Goal: Check status: Check status

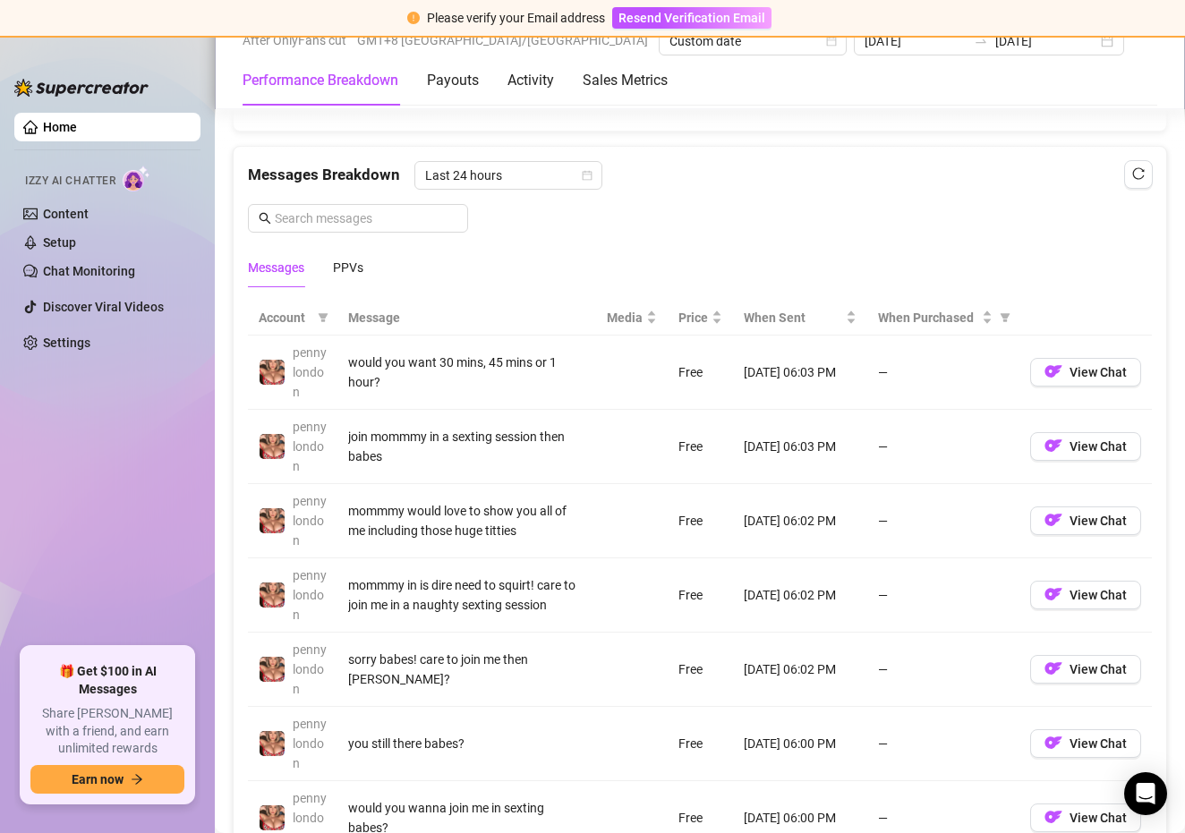
scroll to position [1509, 0]
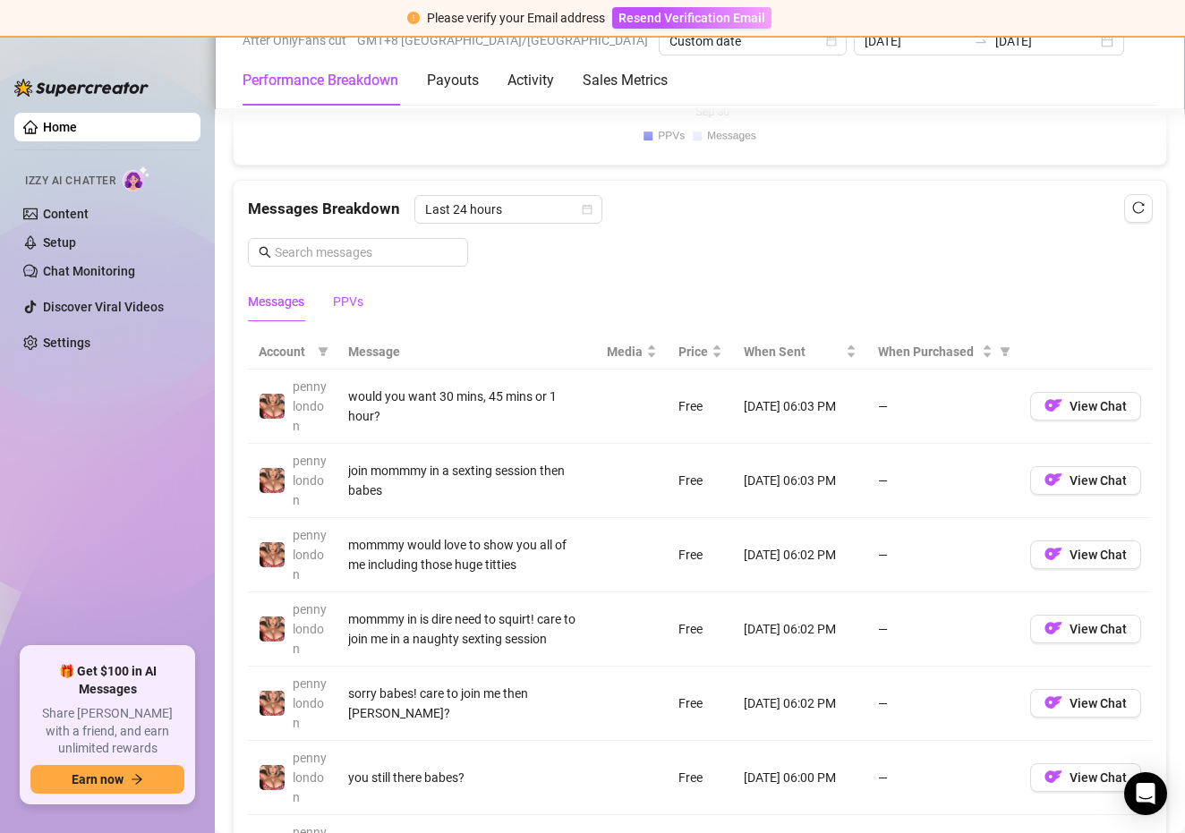
click at [344, 294] on div "PPVs" at bounding box center [348, 302] width 30 height 20
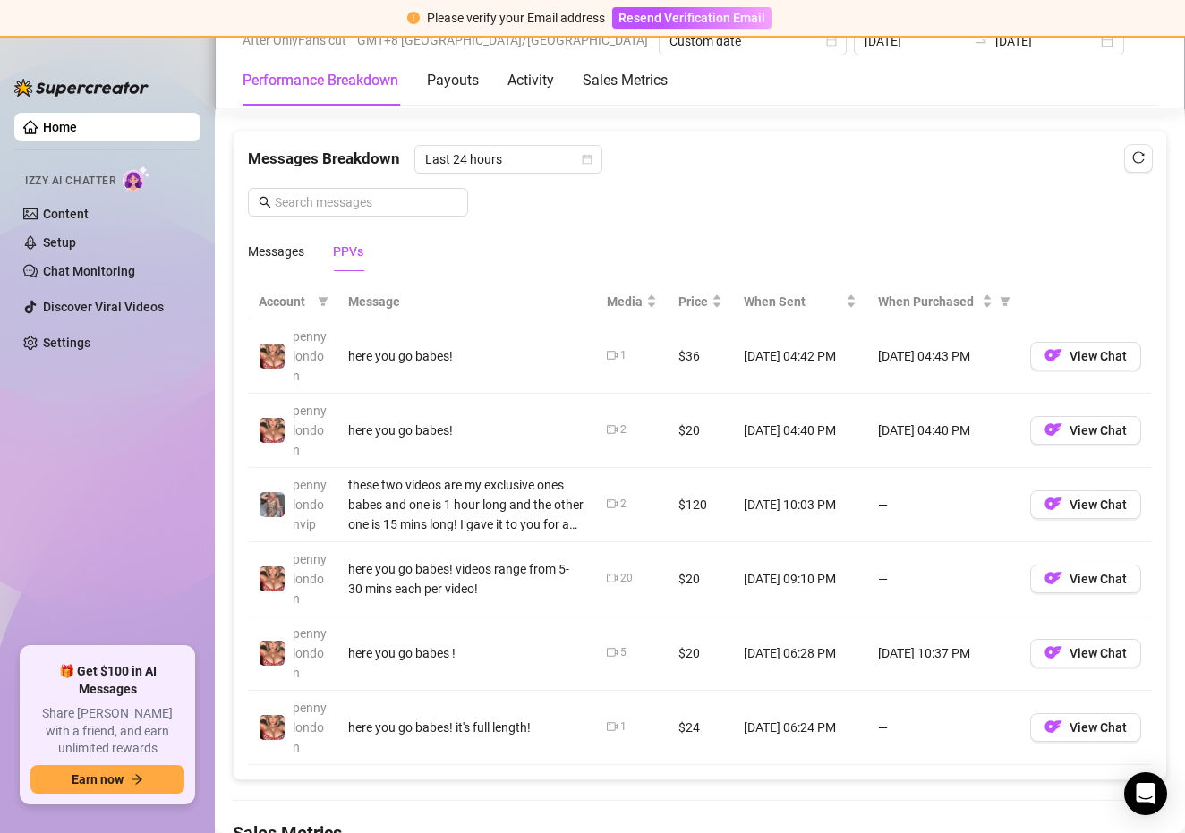
scroll to position [1563, 0]
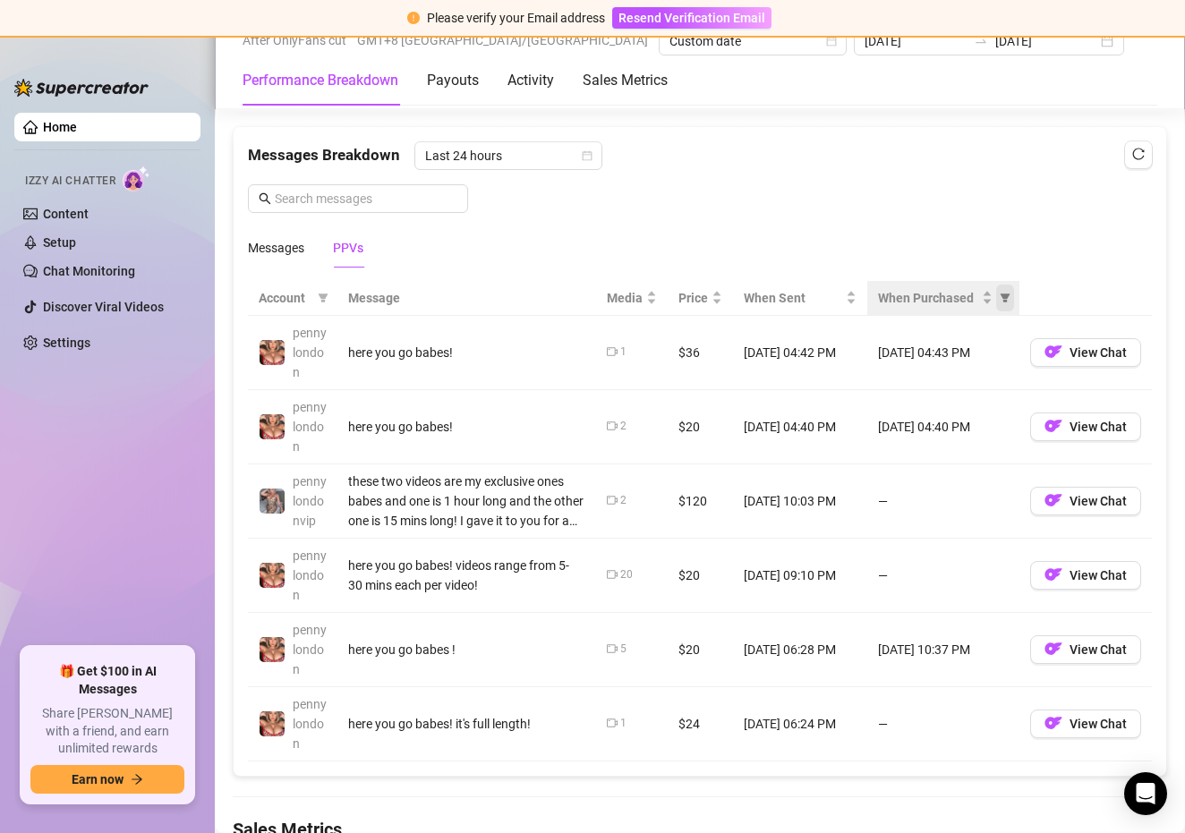
click at [1005, 293] on icon "filter" at bounding box center [1005, 298] width 11 height 11
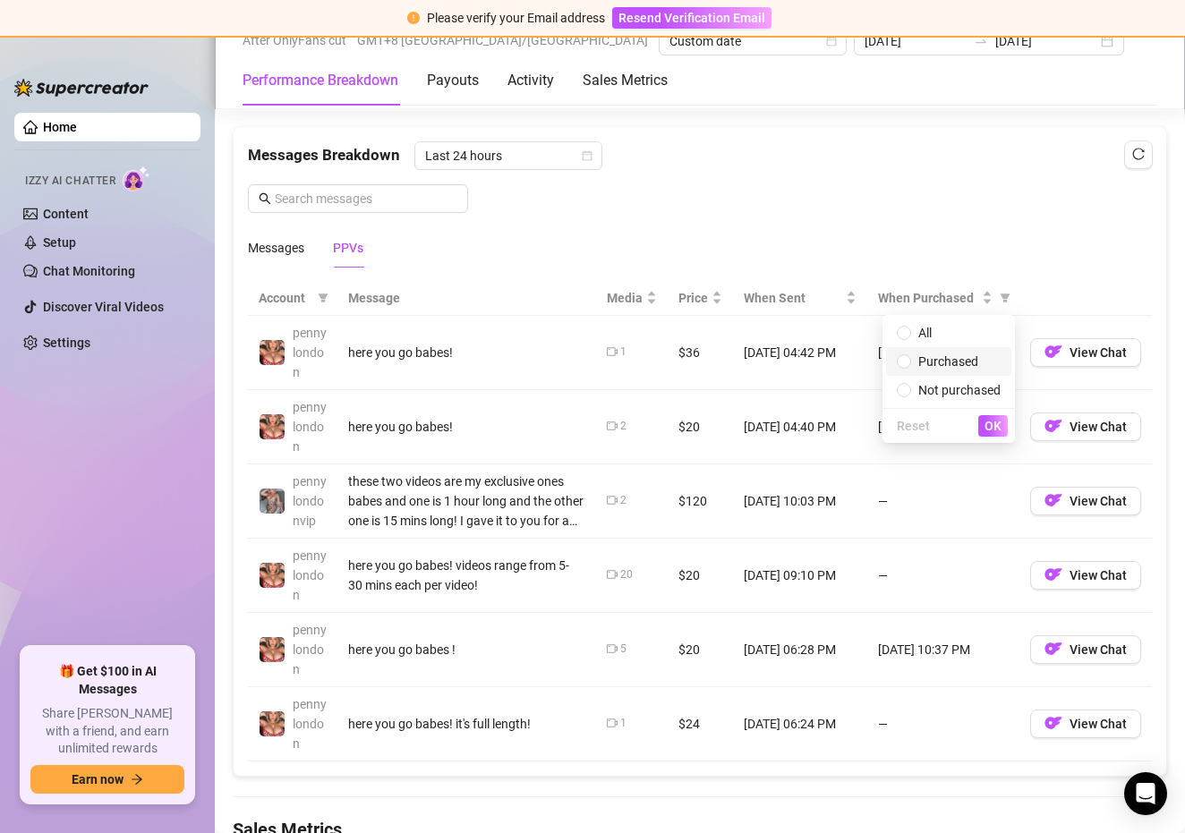
click at [970, 352] on span "Purchased" at bounding box center [949, 362] width 104 height 20
radio input "true"
click at [953, 331] on span "All" at bounding box center [949, 333] width 104 height 20
radio input "true"
radio input "false"
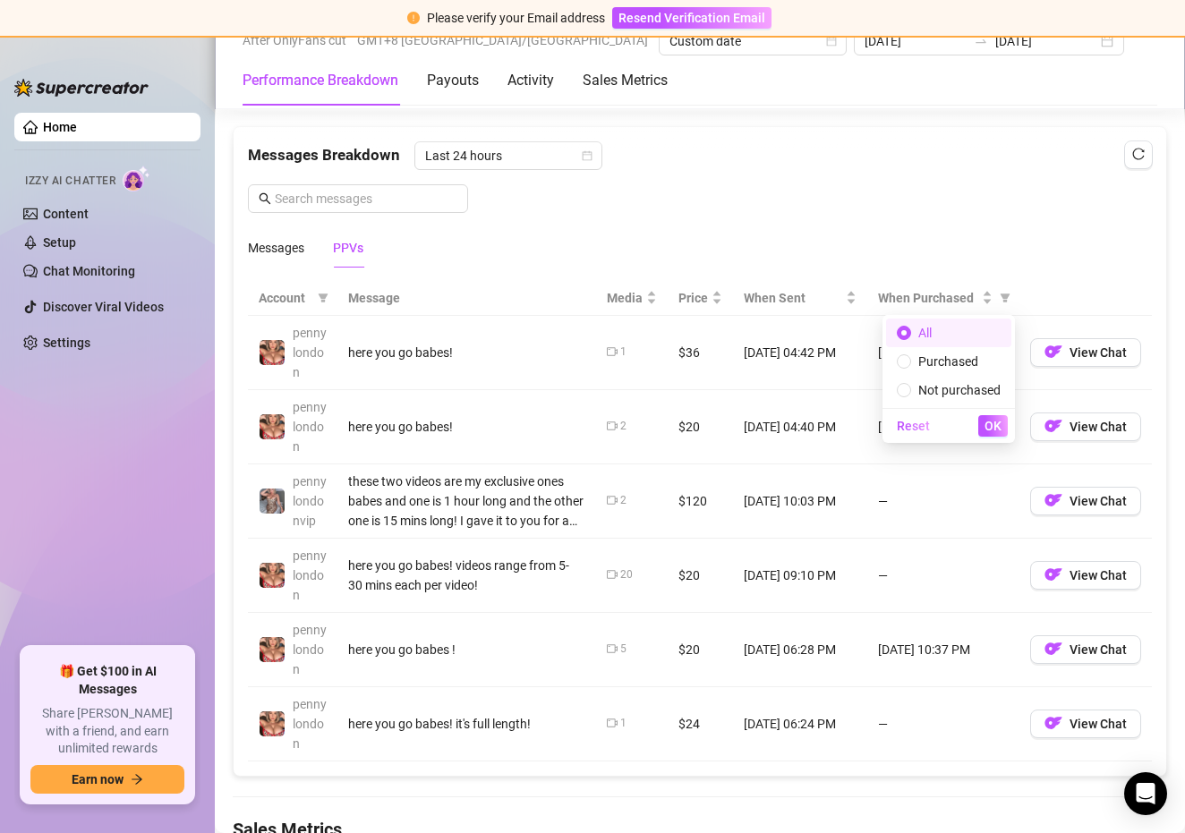
click at [970, 238] on div "Messages PPVs" at bounding box center [700, 247] width 904 height 41
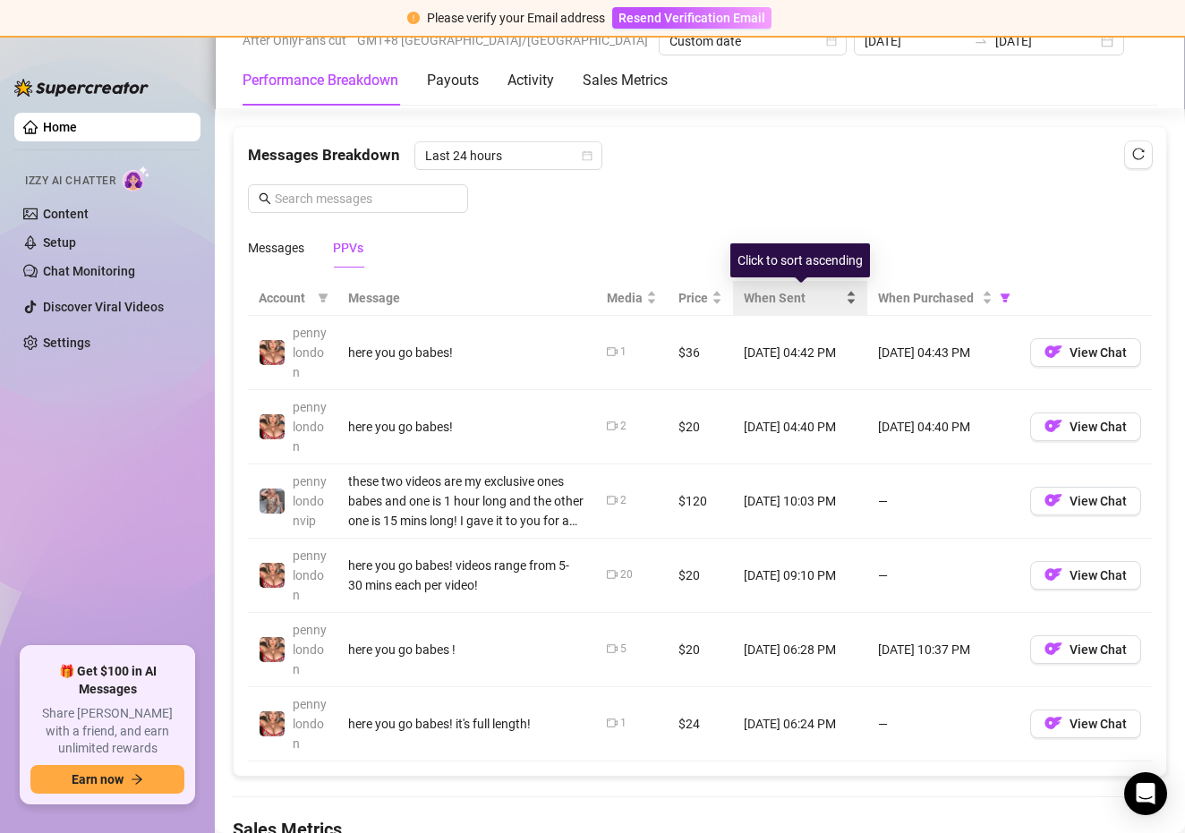
click at [851, 297] on div "When Sent" at bounding box center [800, 298] width 113 height 20
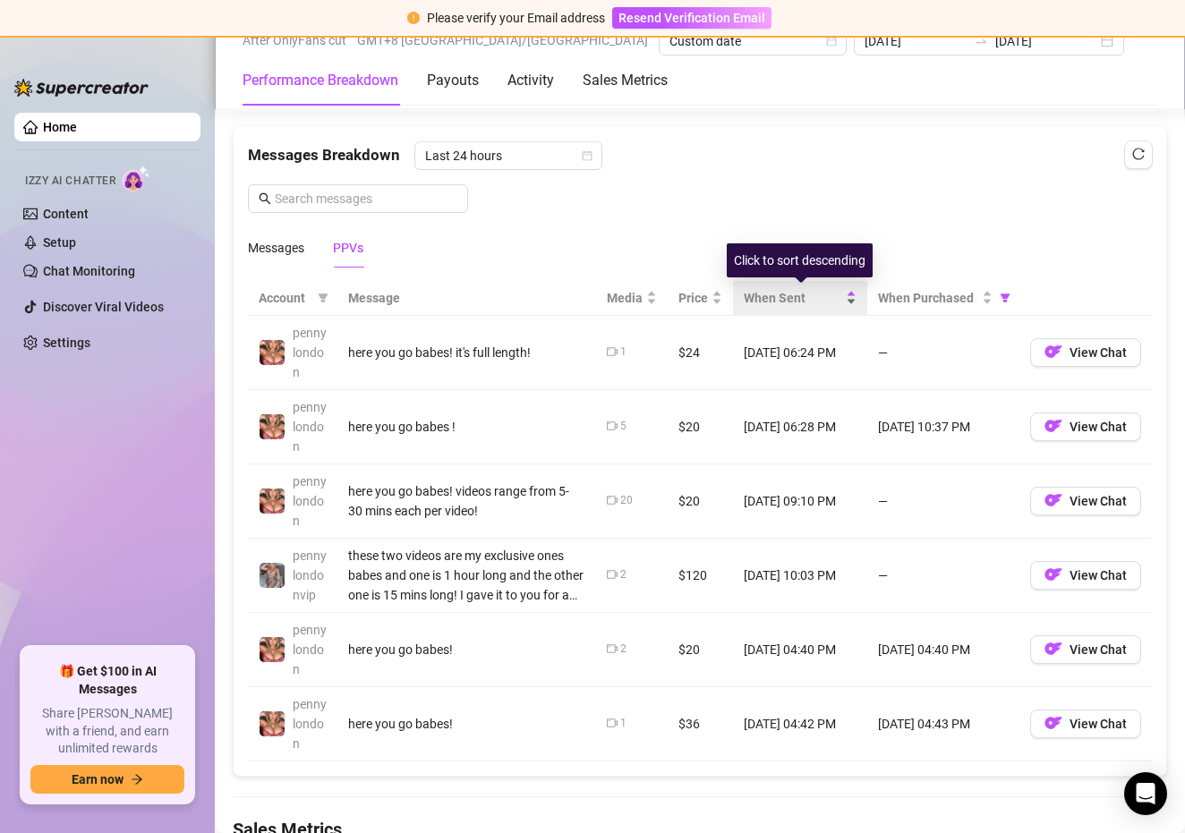
click at [851, 297] on div "When Sent" at bounding box center [800, 298] width 113 height 20
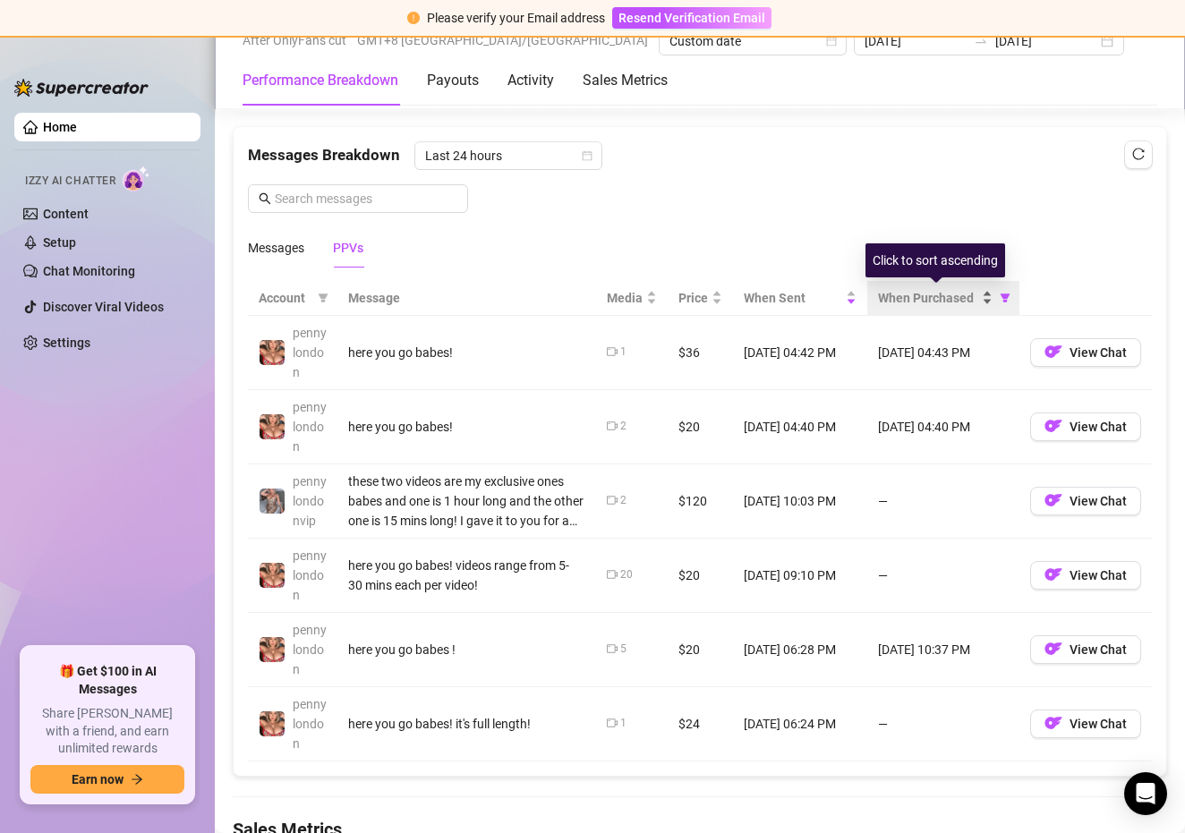
click at [968, 296] on span "When Purchased" at bounding box center [928, 298] width 100 height 20
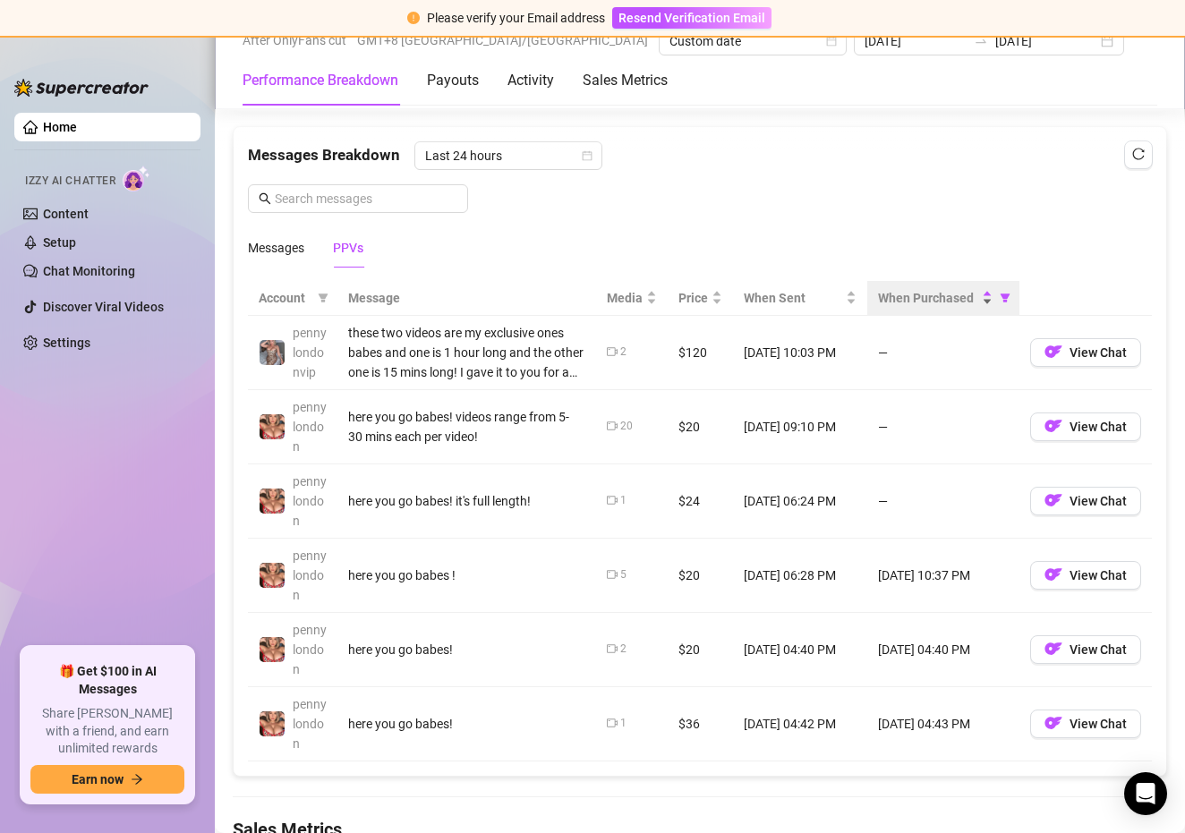
click at [988, 297] on div "When Purchased" at bounding box center [935, 298] width 115 height 20
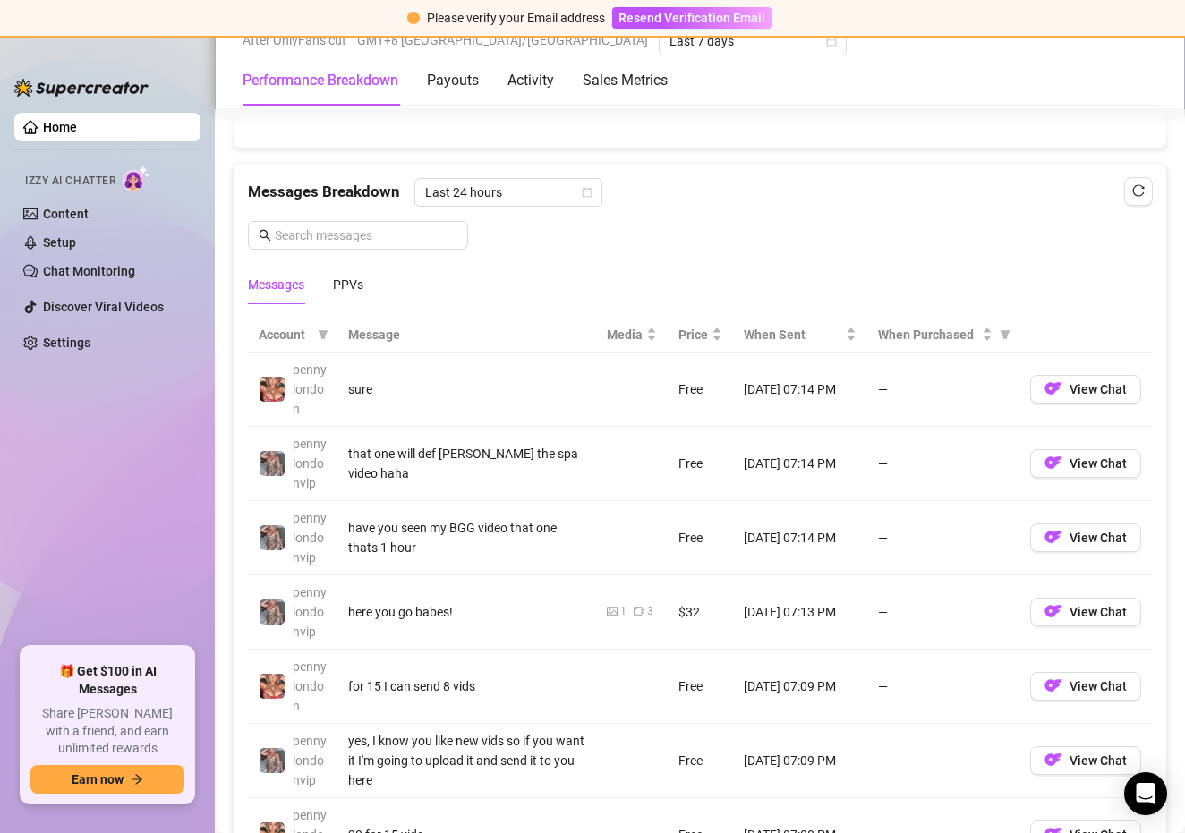
scroll to position [1510, 0]
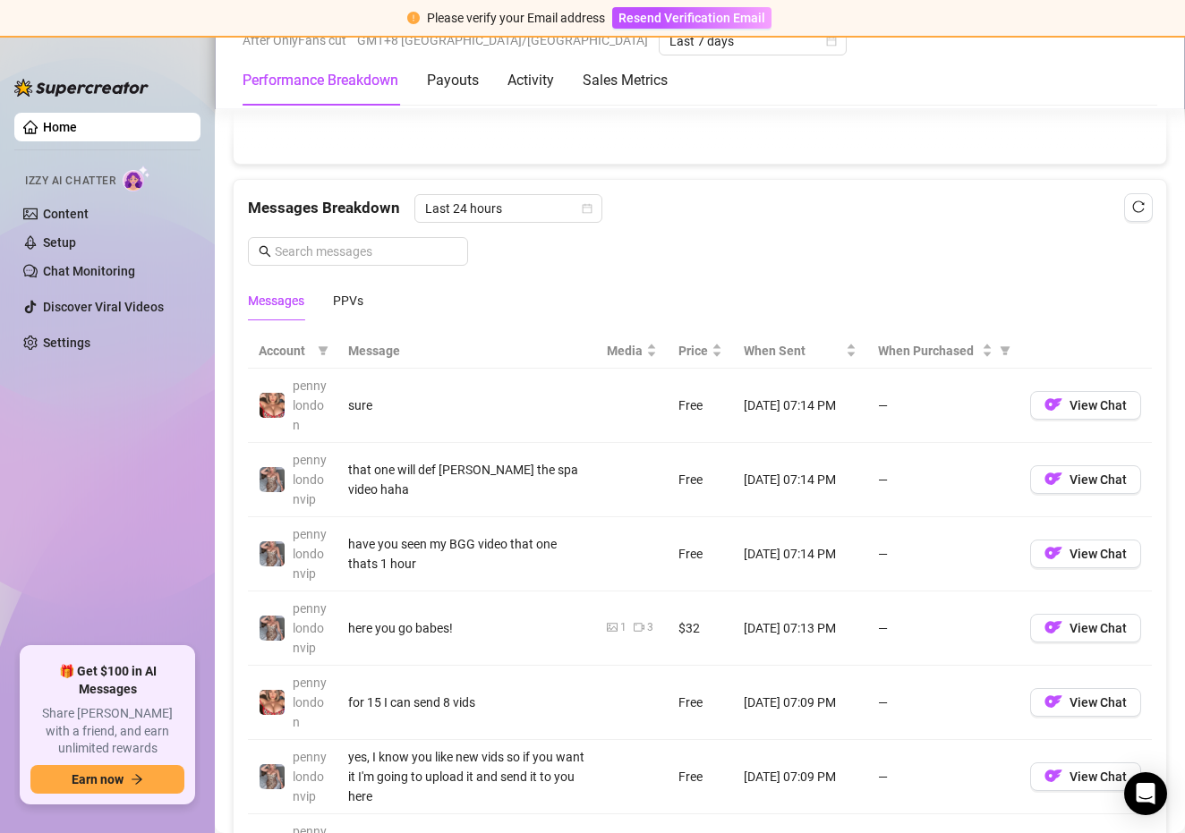
click at [365, 303] on div "Messages PPVs" at bounding box center [700, 300] width 904 height 41
click at [352, 297] on div "PPVs" at bounding box center [348, 301] width 30 height 20
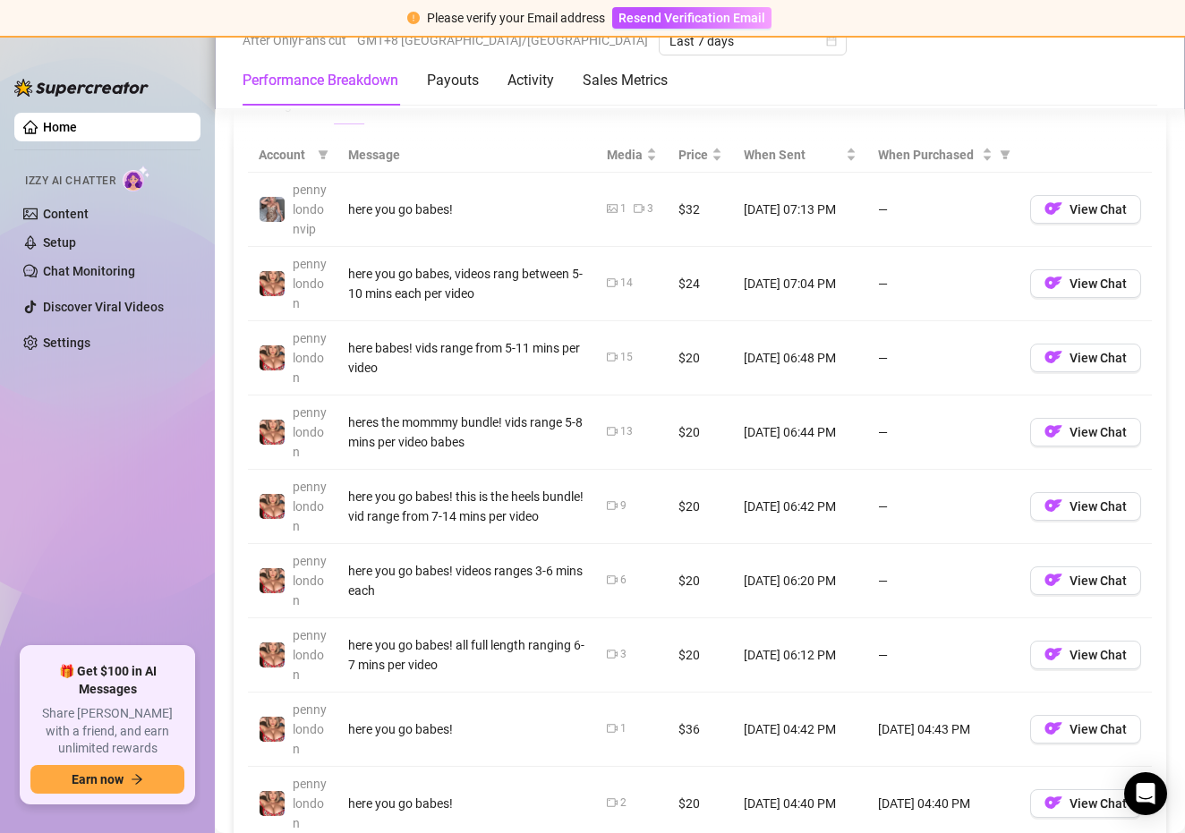
scroll to position [1709, 0]
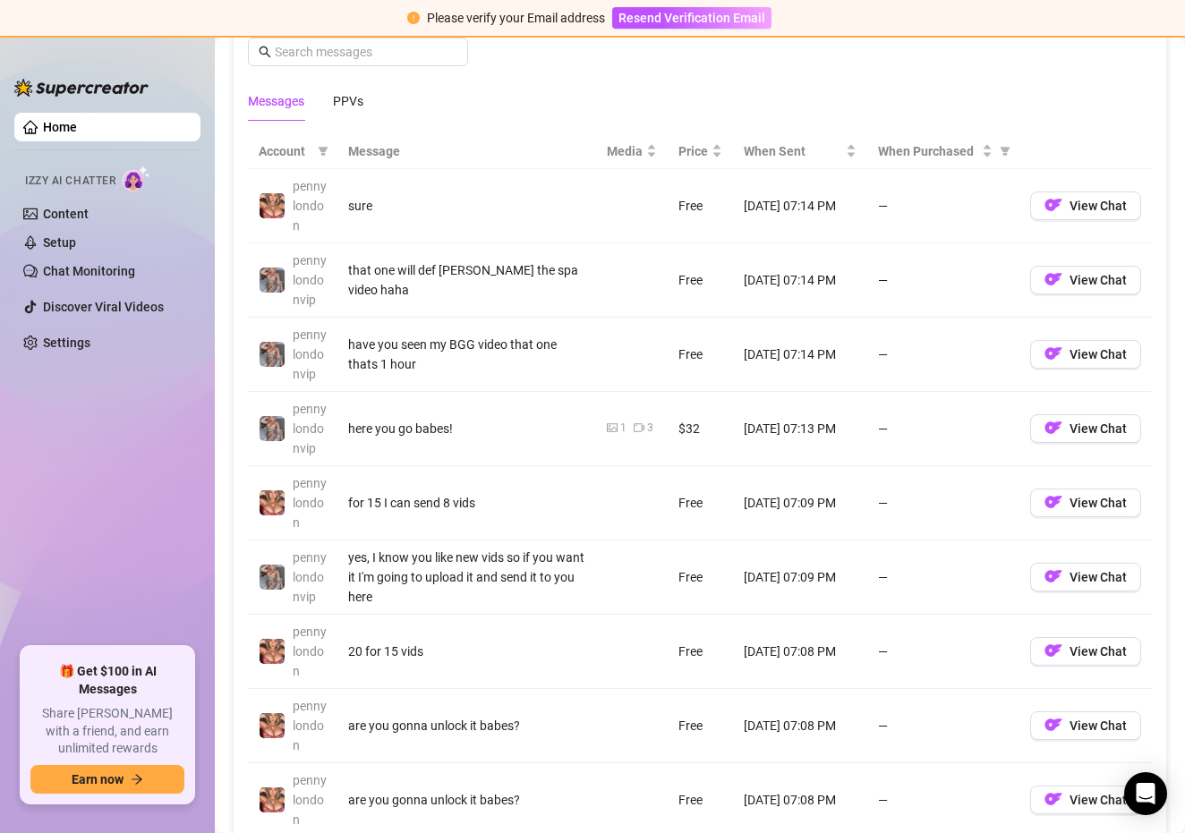
click at [333, 100] on div "Messages PPVs" at bounding box center [305, 101] width 115 height 41
click at [349, 98] on div "PPVs" at bounding box center [348, 101] width 30 height 20
click at [351, 92] on div "PPVs" at bounding box center [348, 101] width 30 height 20
click at [362, 106] on div "PPVs" at bounding box center [348, 101] width 30 height 20
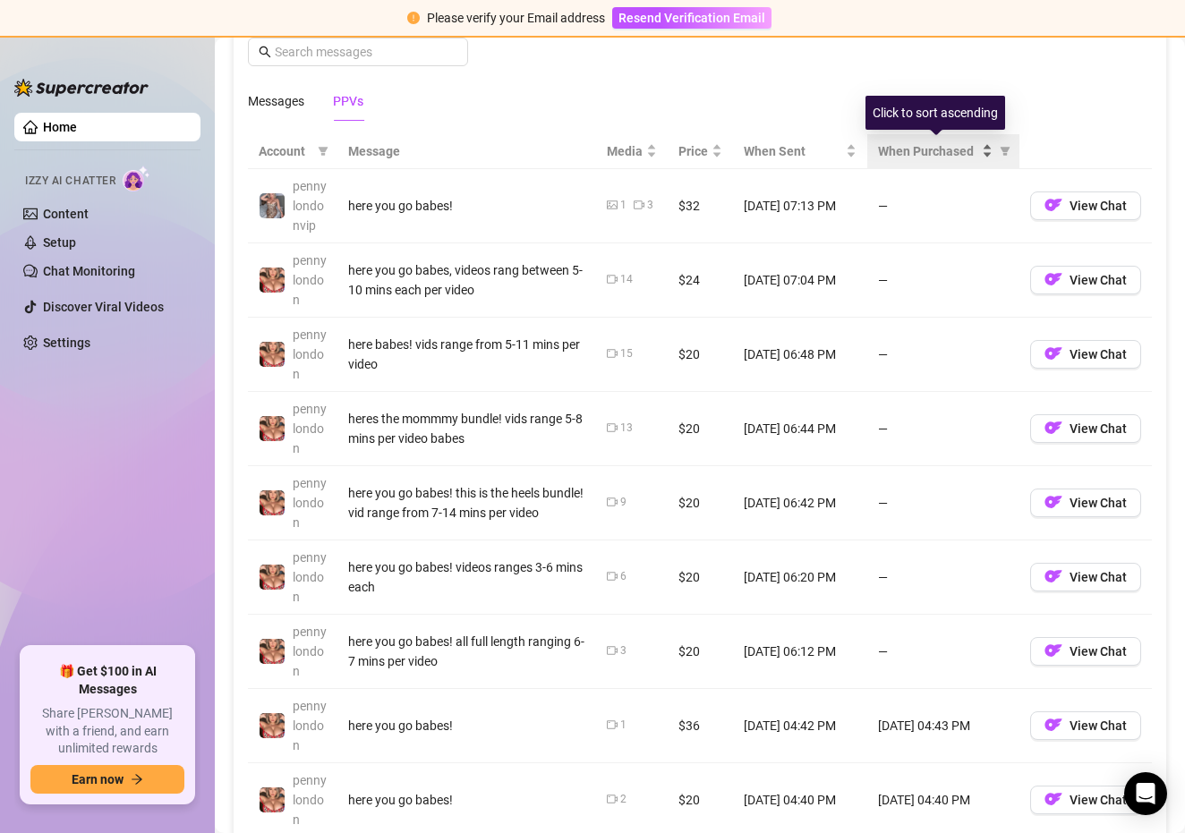
click at [989, 150] on div "When Purchased" at bounding box center [935, 151] width 115 height 20
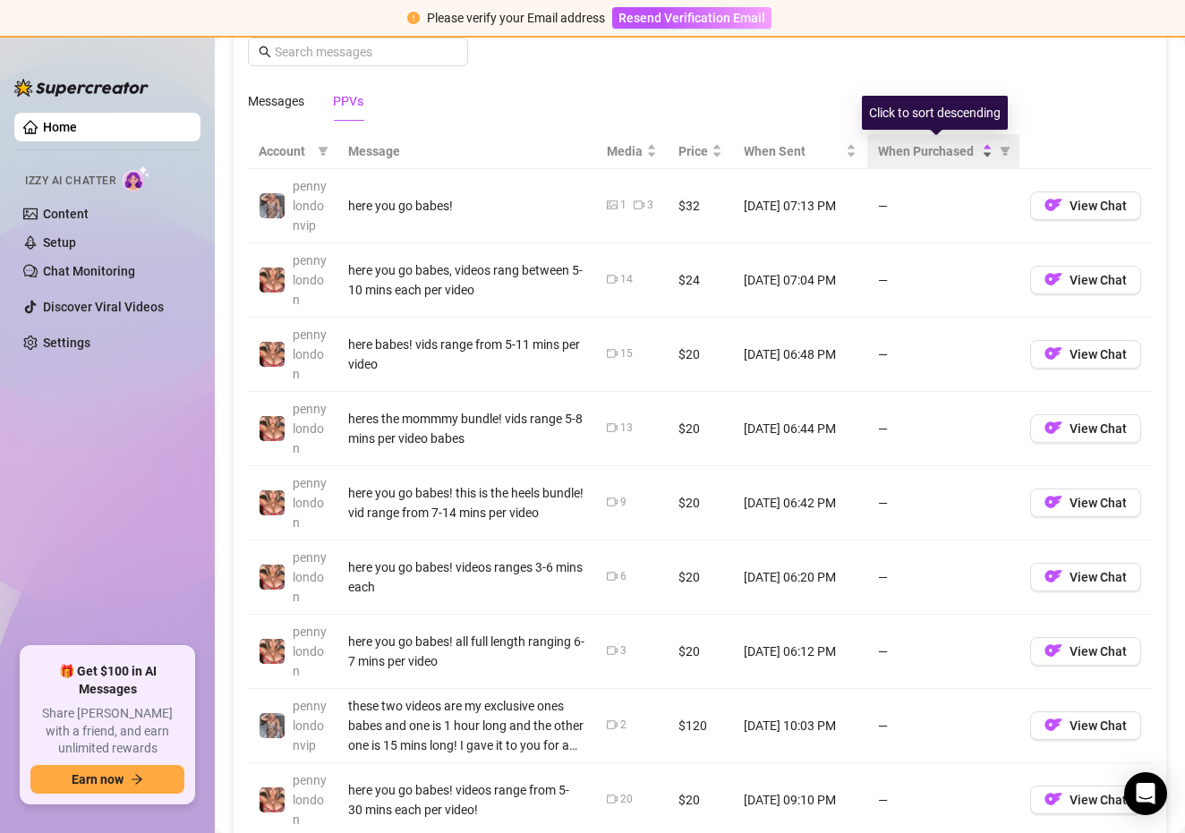
click at [989, 150] on div "When Purchased" at bounding box center [935, 151] width 115 height 20
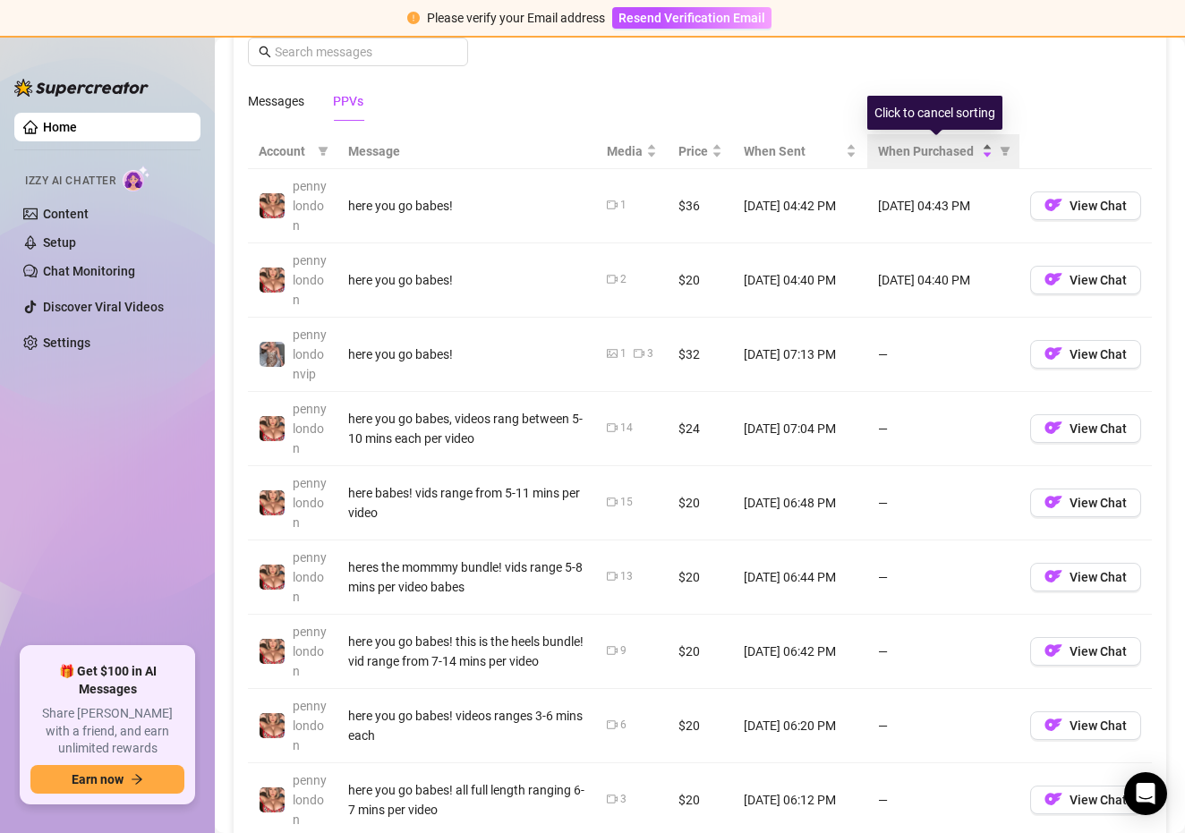
click at [989, 150] on div "When Purchased" at bounding box center [935, 151] width 115 height 20
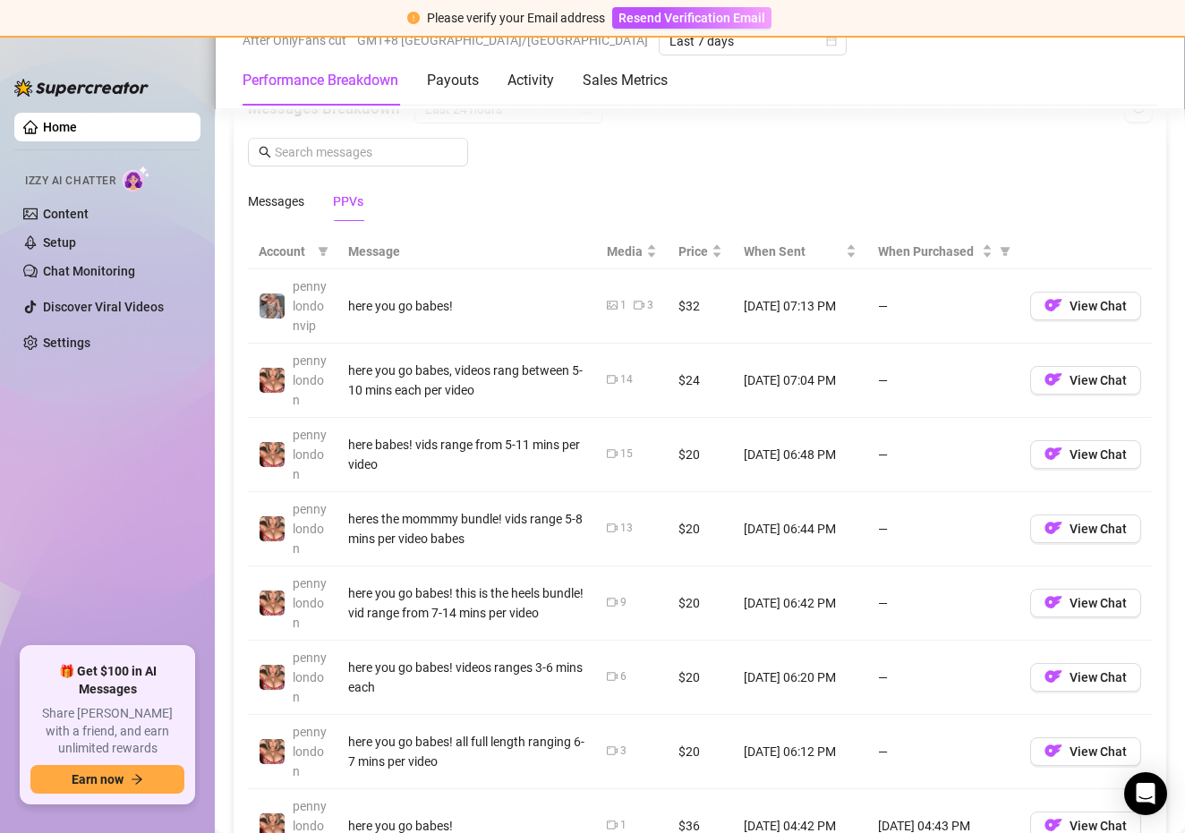
scroll to position [1598, 0]
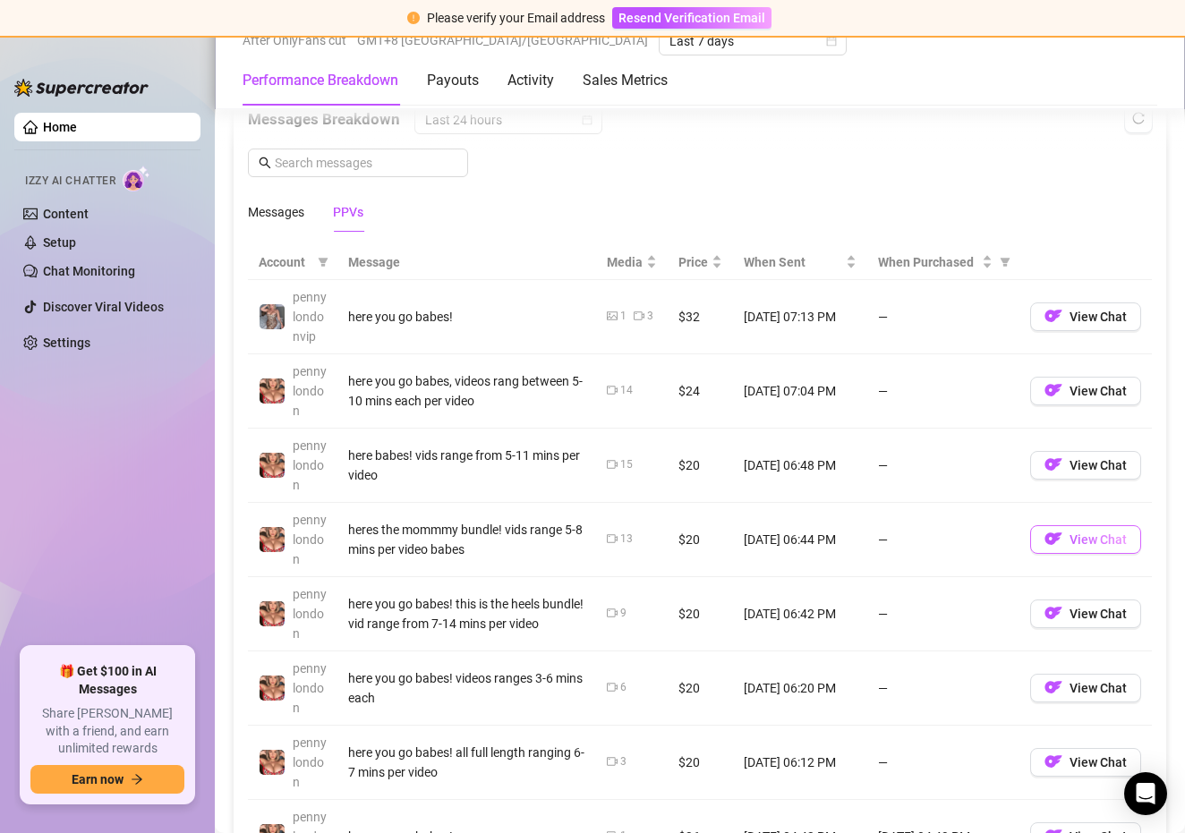
click at [1062, 531] on img "button" at bounding box center [1053, 539] width 18 height 18
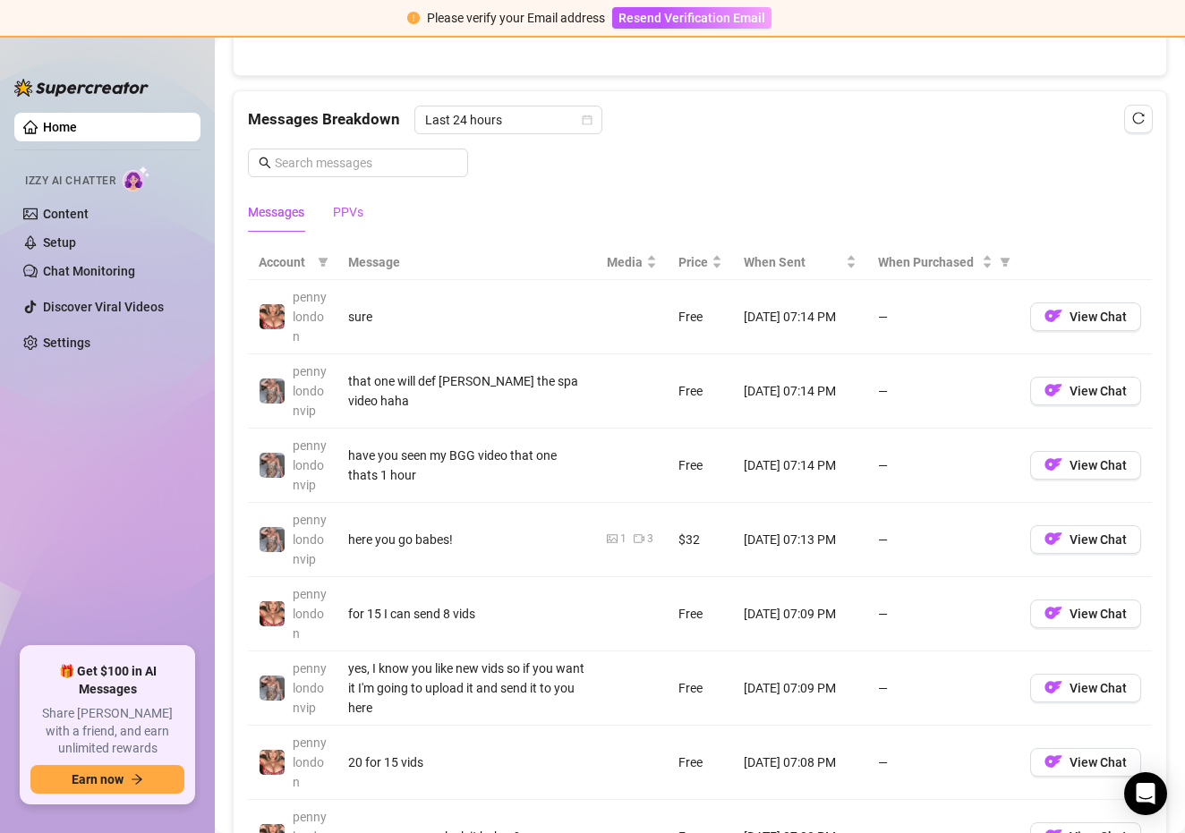
click at [348, 211] on div "PPVs" at bounding box center [348, 212] width 30 height 20
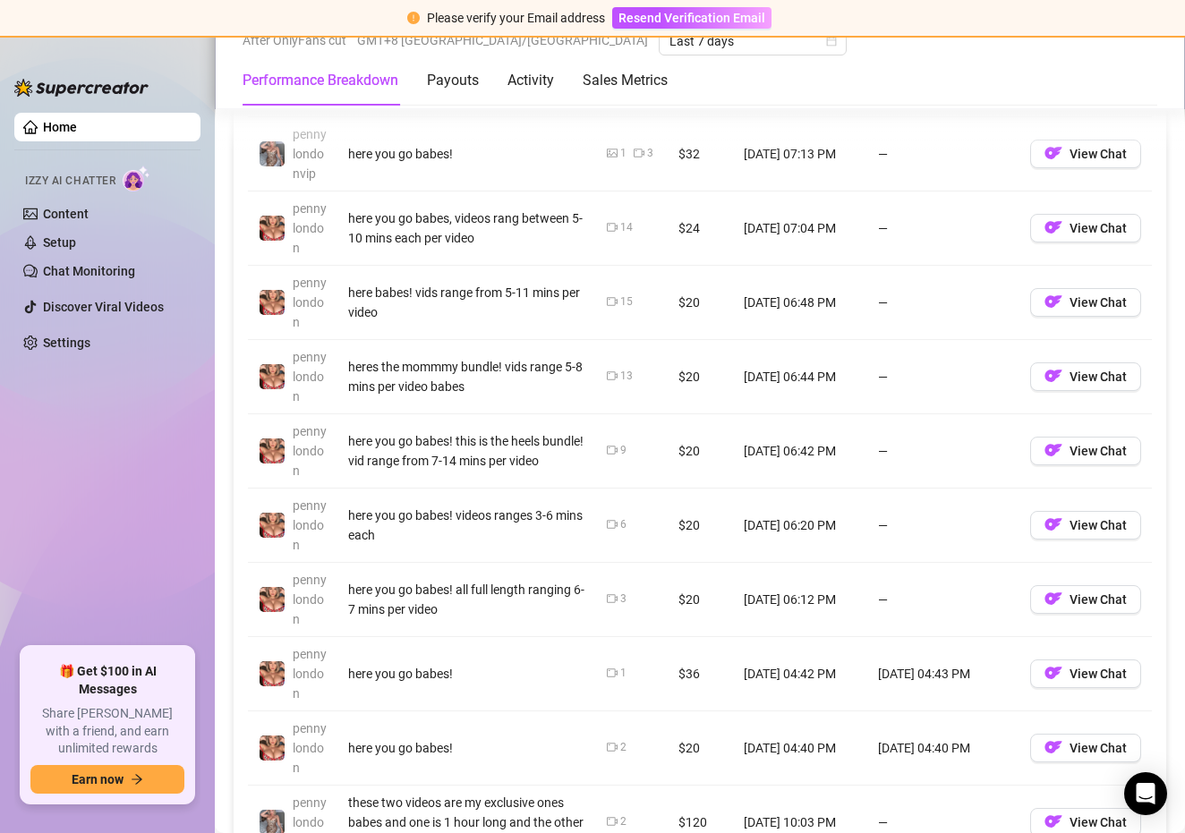
scroll to position [1762, 0]
click at [1083, 305] on span "View Chat" at bounding box center [1097, 301] width 57 height 14
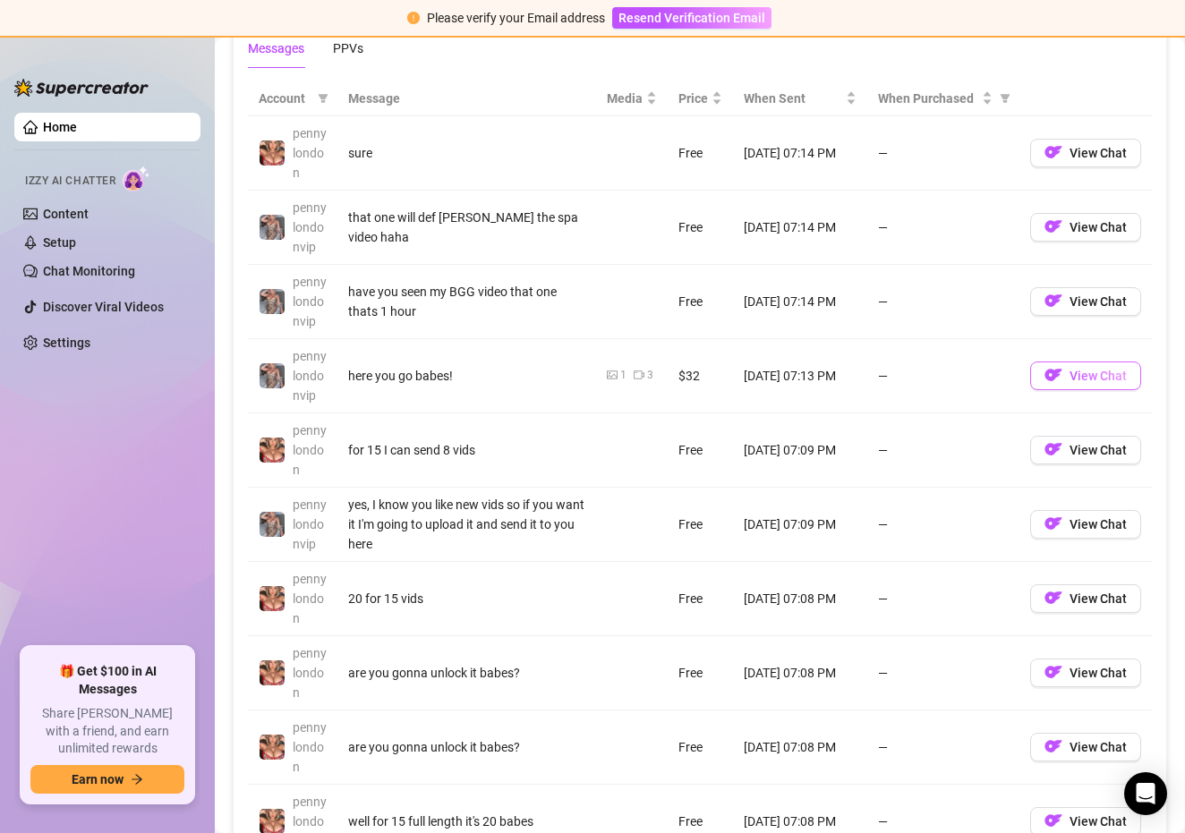
click at [1066, 374] on button "View Chat" at bounding box center [1085, 376] width 111 height 29
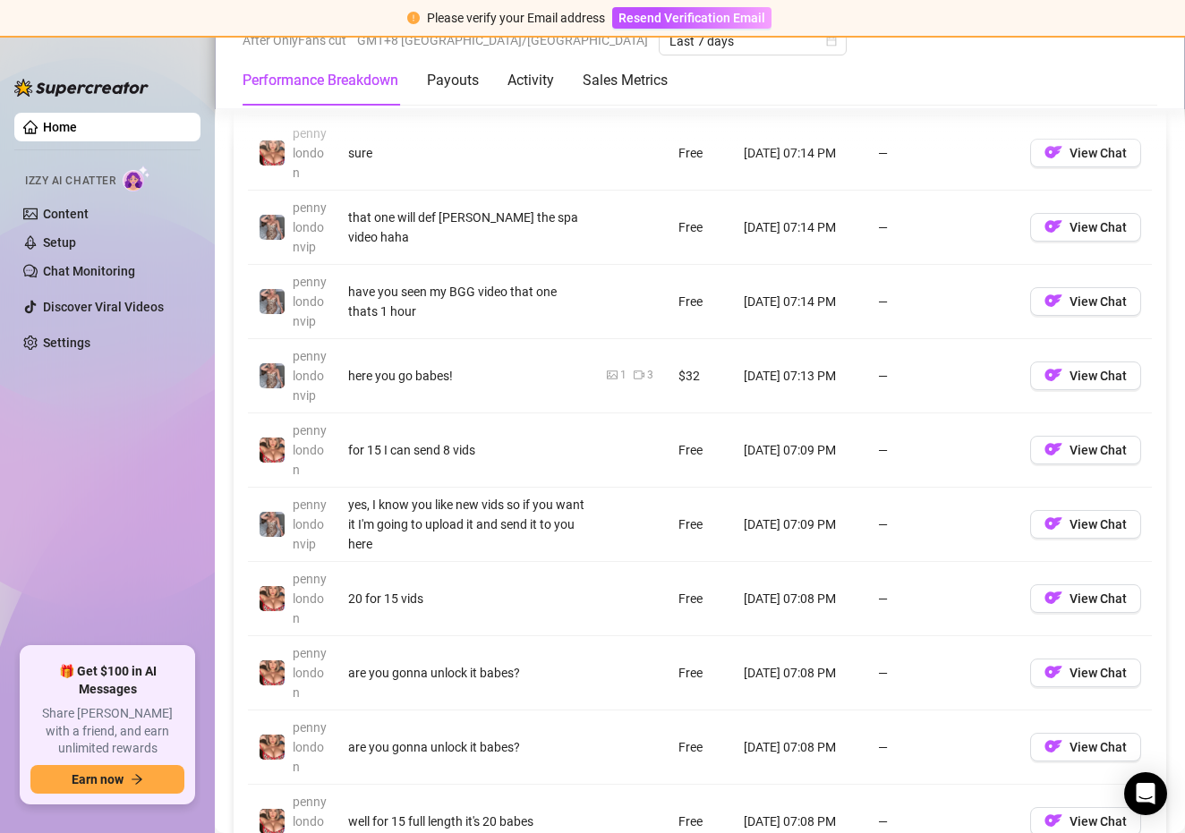
scroll to position [1618, 0]
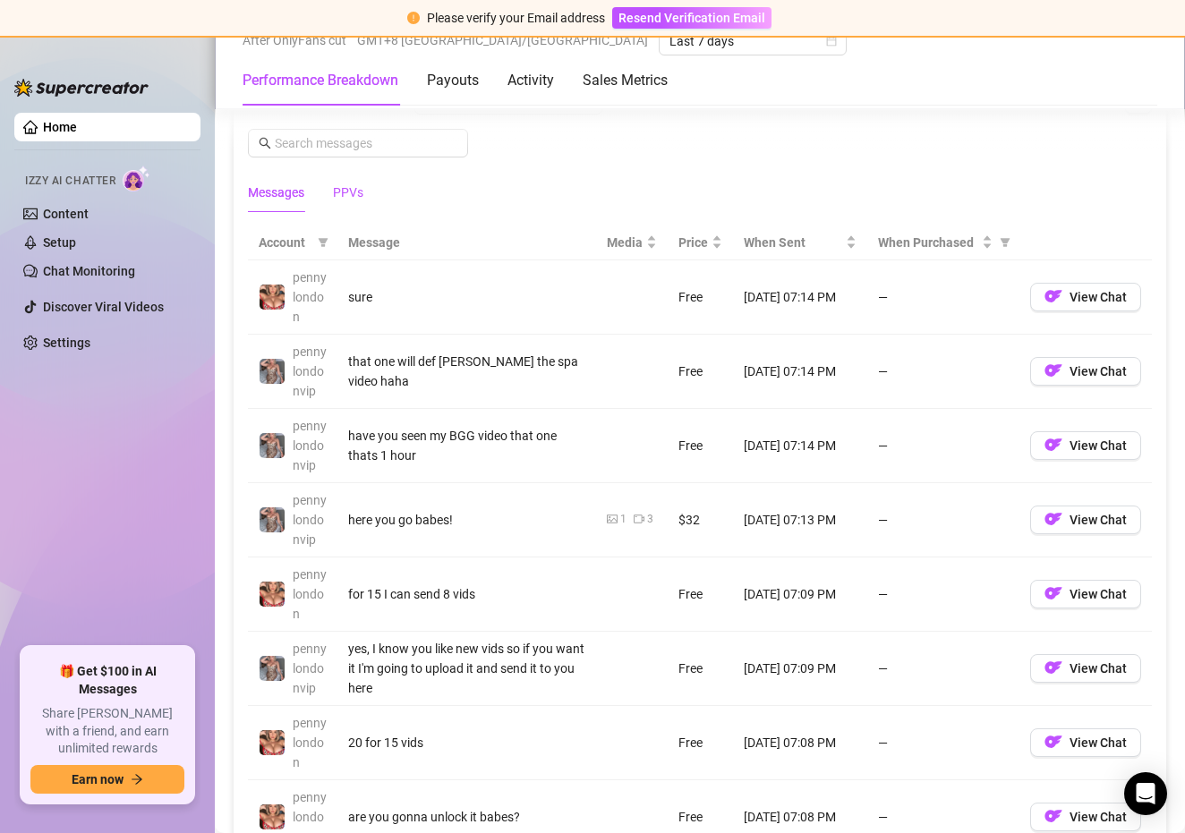
click at [362, 190] on div "PPVs" at bounding box center [348, 193] width 30 height 20
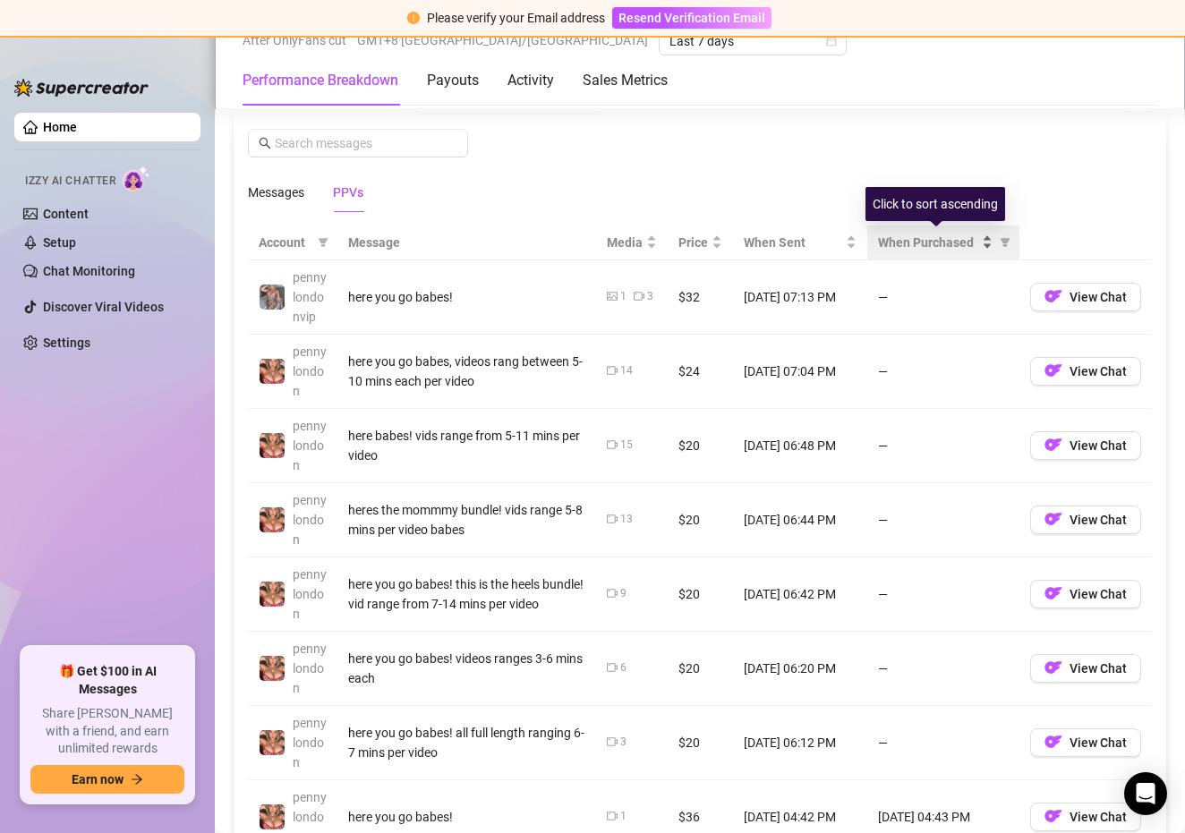
click at [988, 240] on div "When Purchased" at bounding box center [935, 243] width 115 height 20
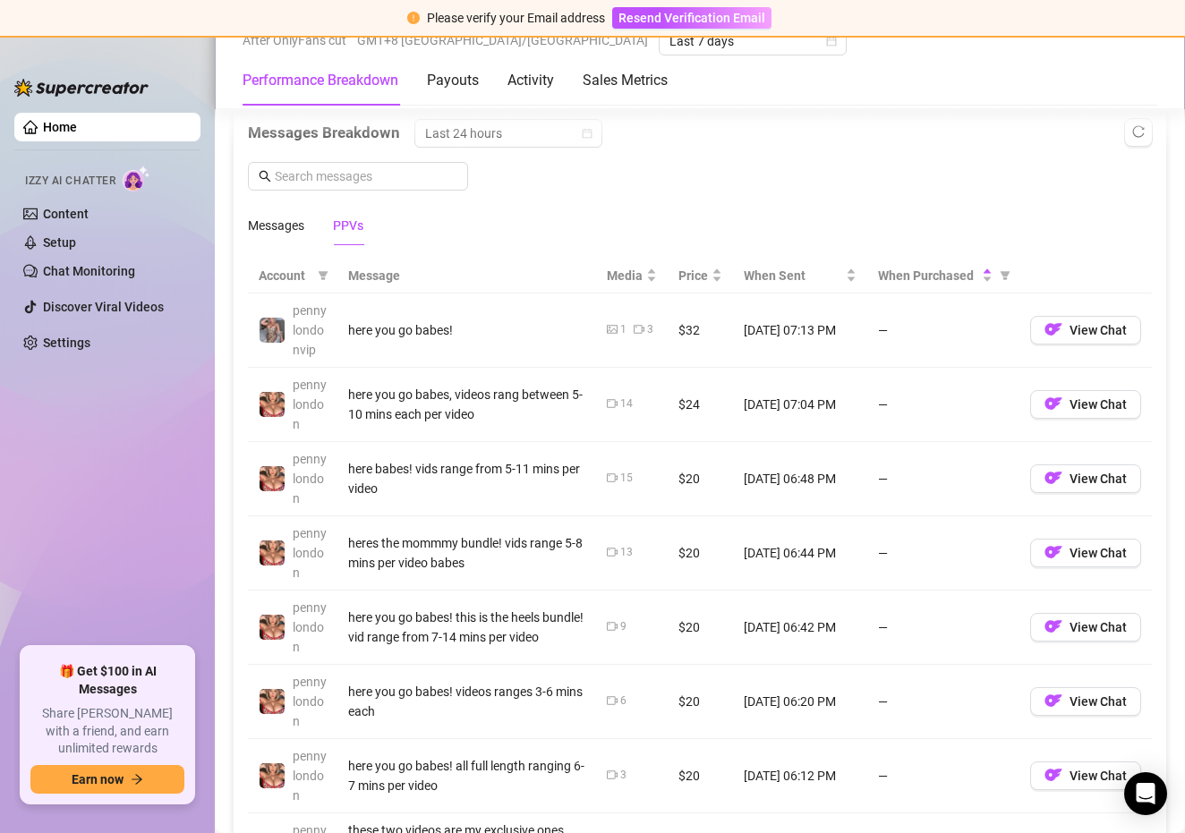
scroll to position [1584, 0]
click at [944, 267] on span "When Purchased" at bounding box center [928, 277] width 100 height 20
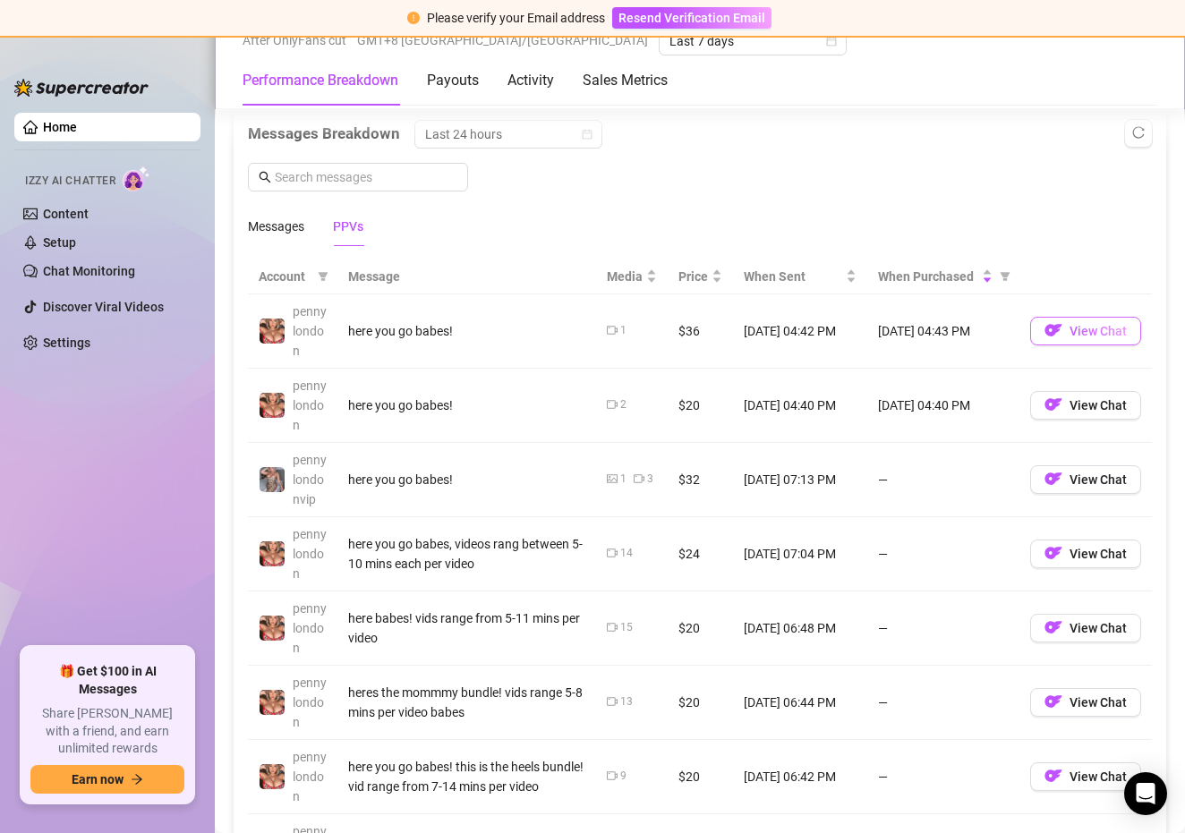
click at [1064, 335] on button "View Chat" at bounding box center [1085, 331] width 111 height 29
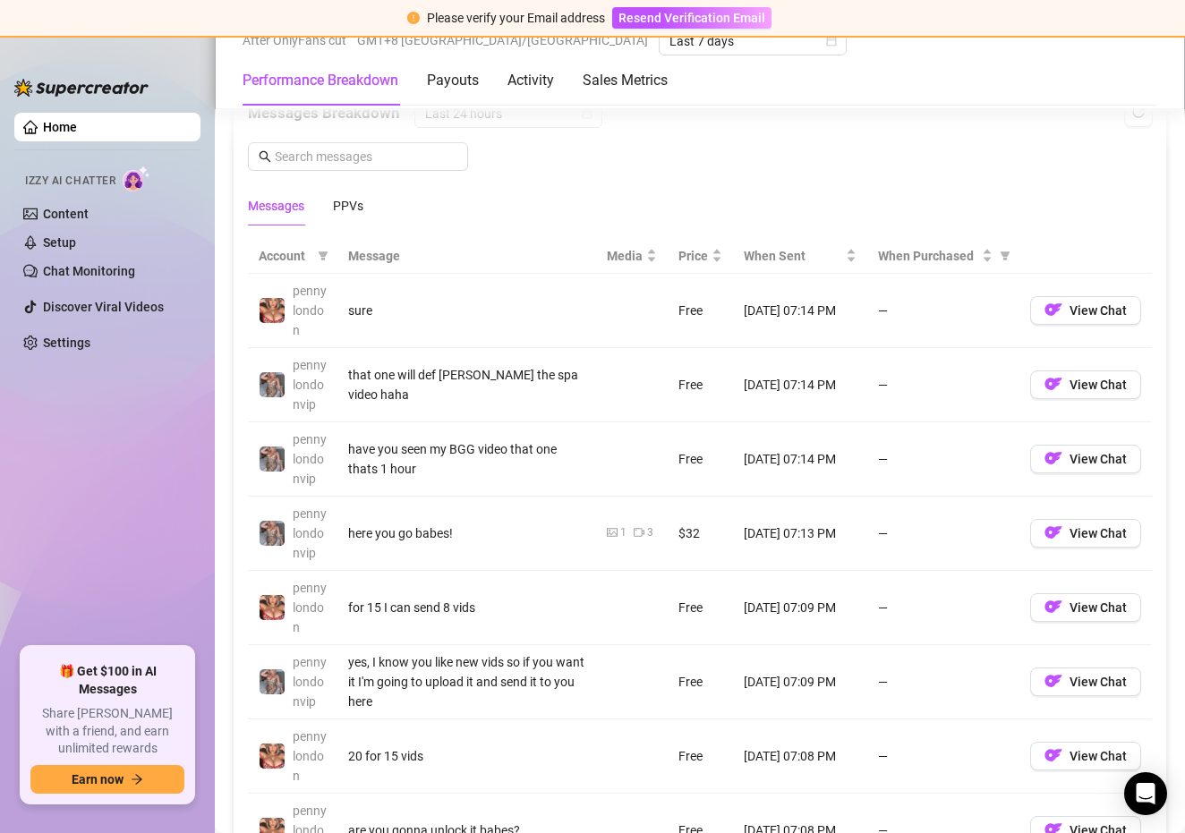
scroll to position [1604, 0]
click at [357, 215] on div "PPVs" at bounding box center [348, 207] width 30 height 20
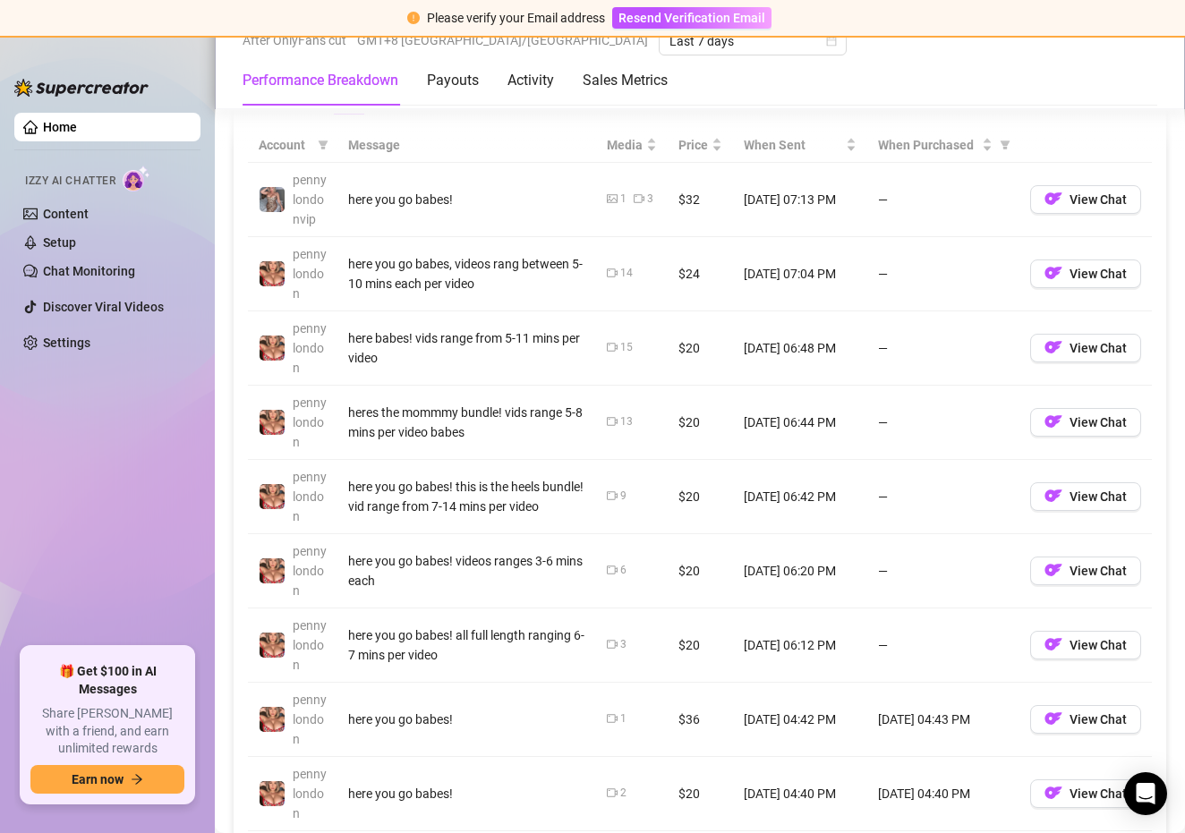
scroll to position [1706, 0]
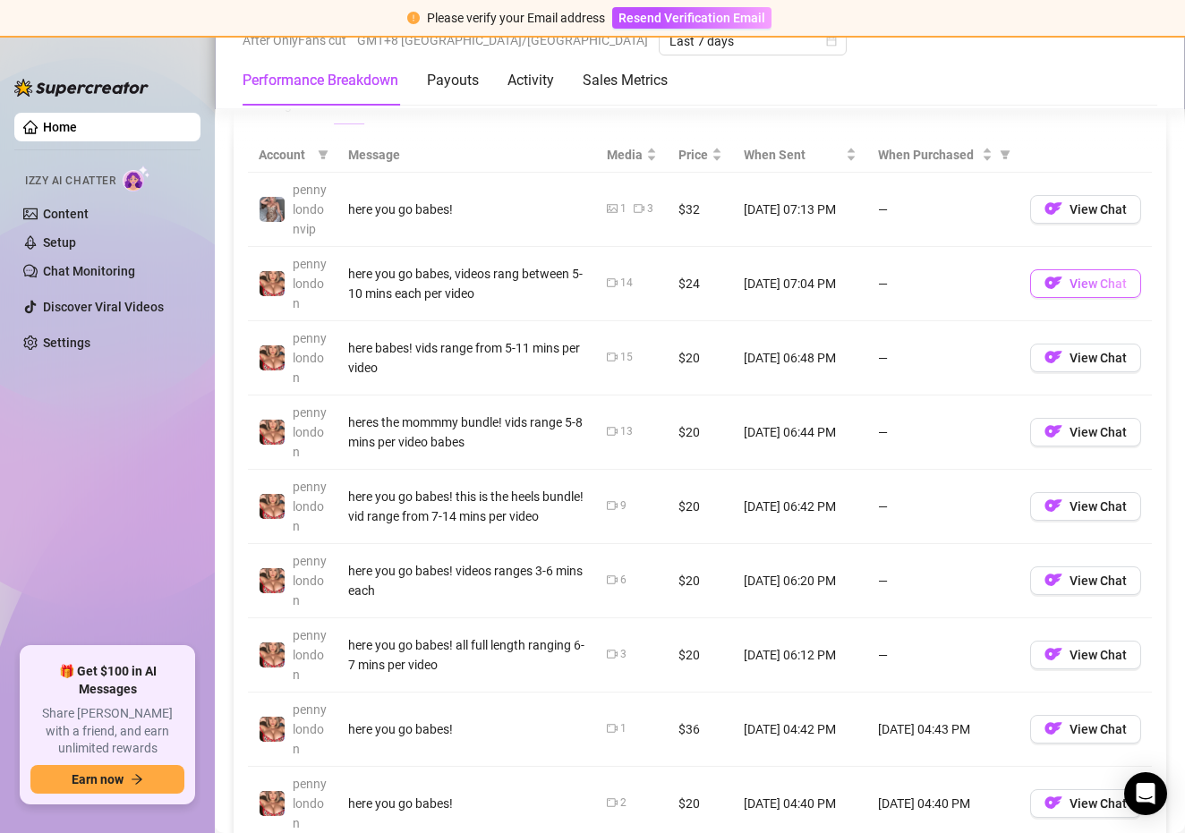
click at [1065, 277] on button "View Chat" at bounding box center [1085, 283] width 111 height 29
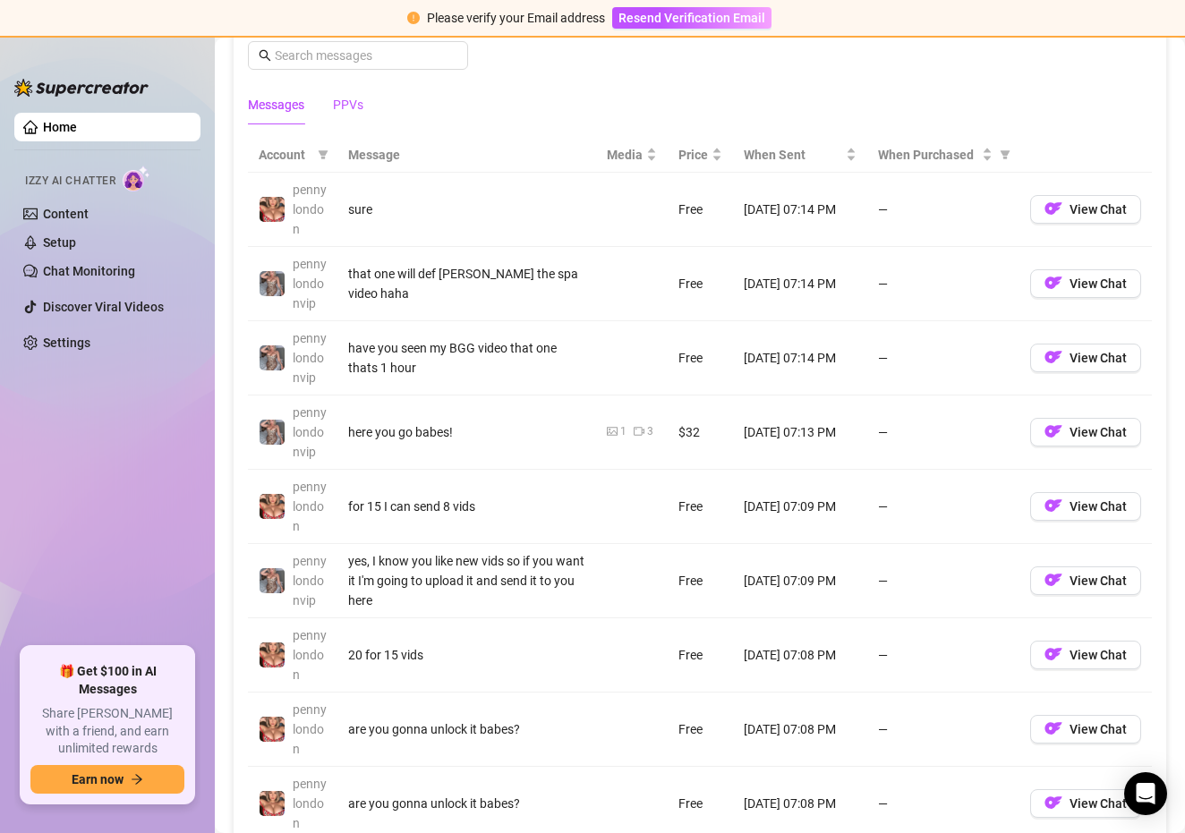
click at [357, 104] on div "PPVs" at bounding box center [348, 105] width 30 height 20
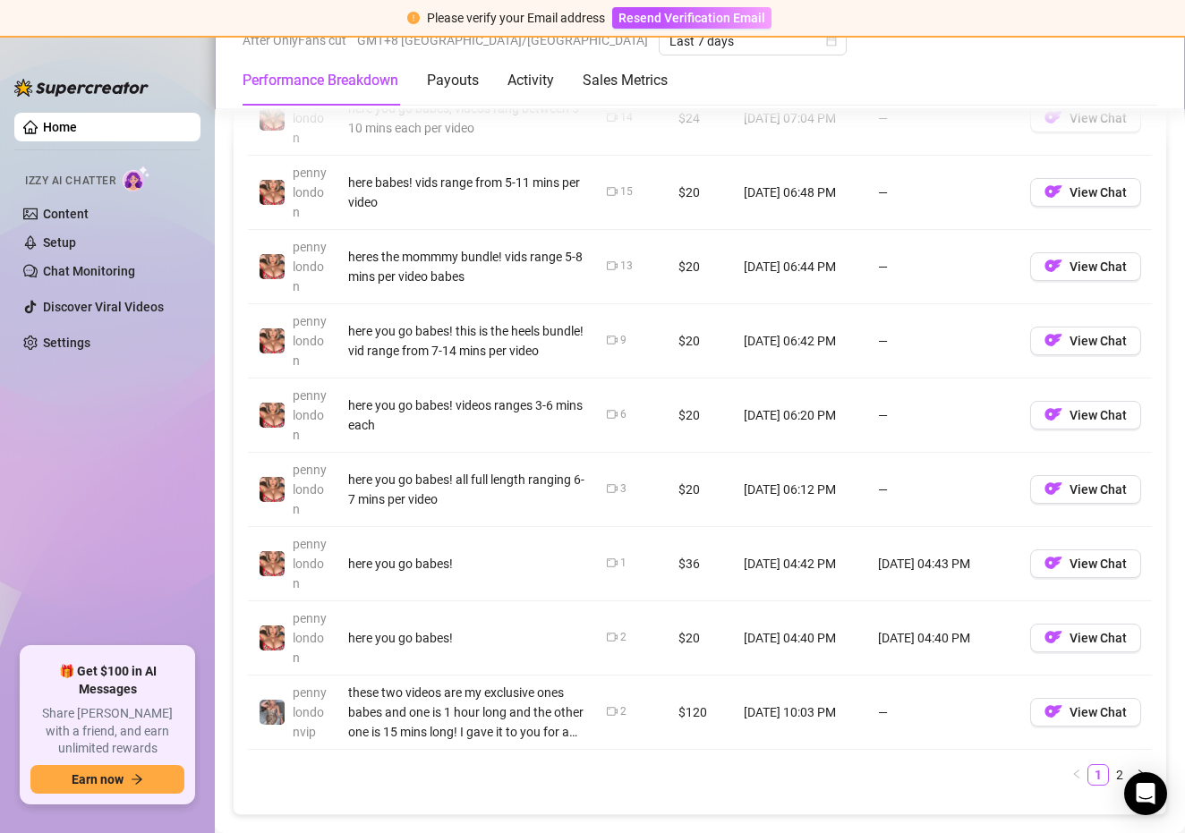
scroll to position [1886, 0]
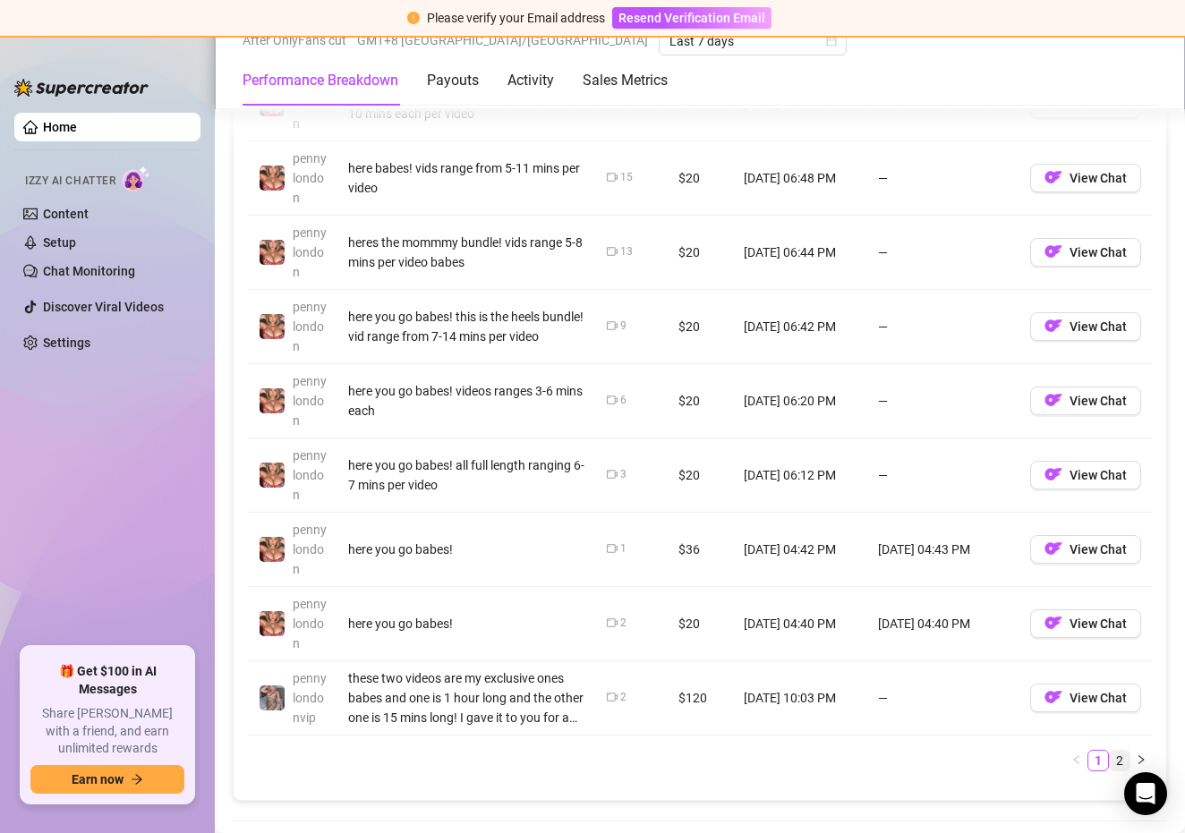
click at [1119, 761] on link "2" at bounding box center [1120, 761] width 20 height 20
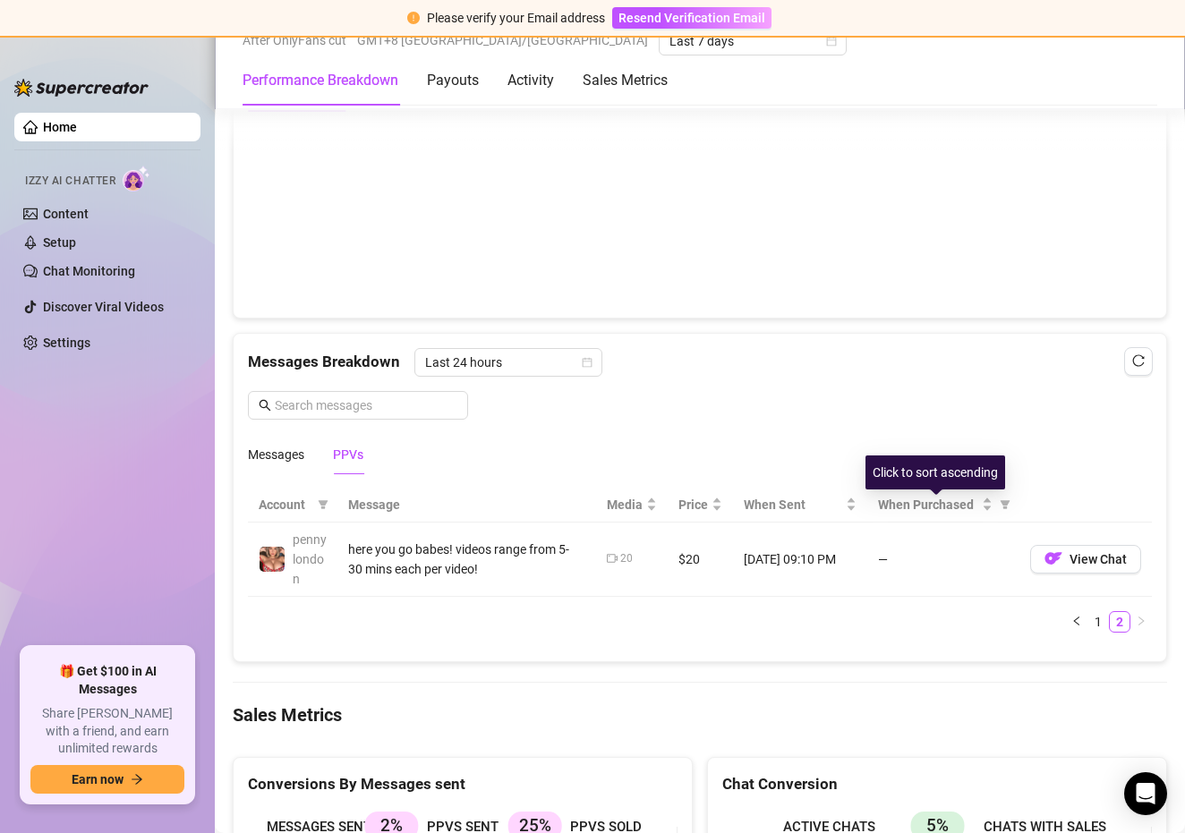
scroll to position [1345, 0]
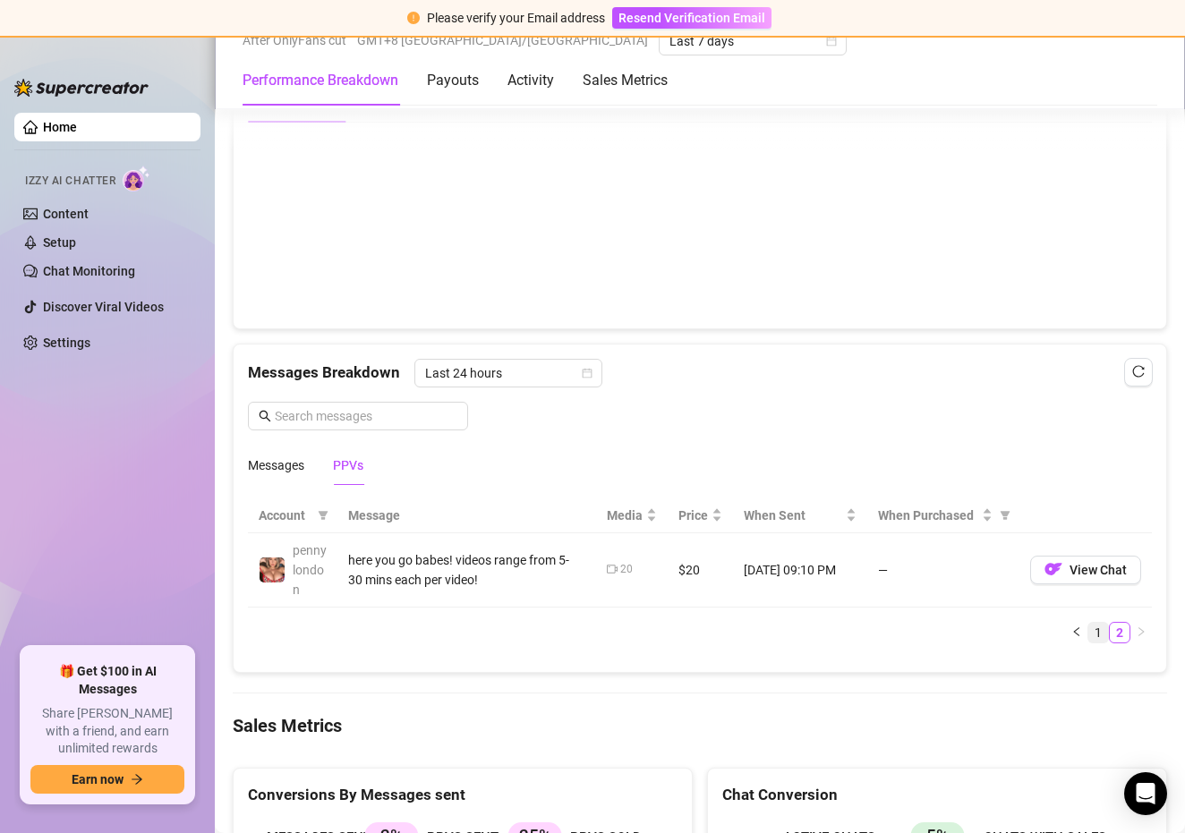
click at [1094, 626] on link "1" at bounding box center [1098, 633] width 20 height 20
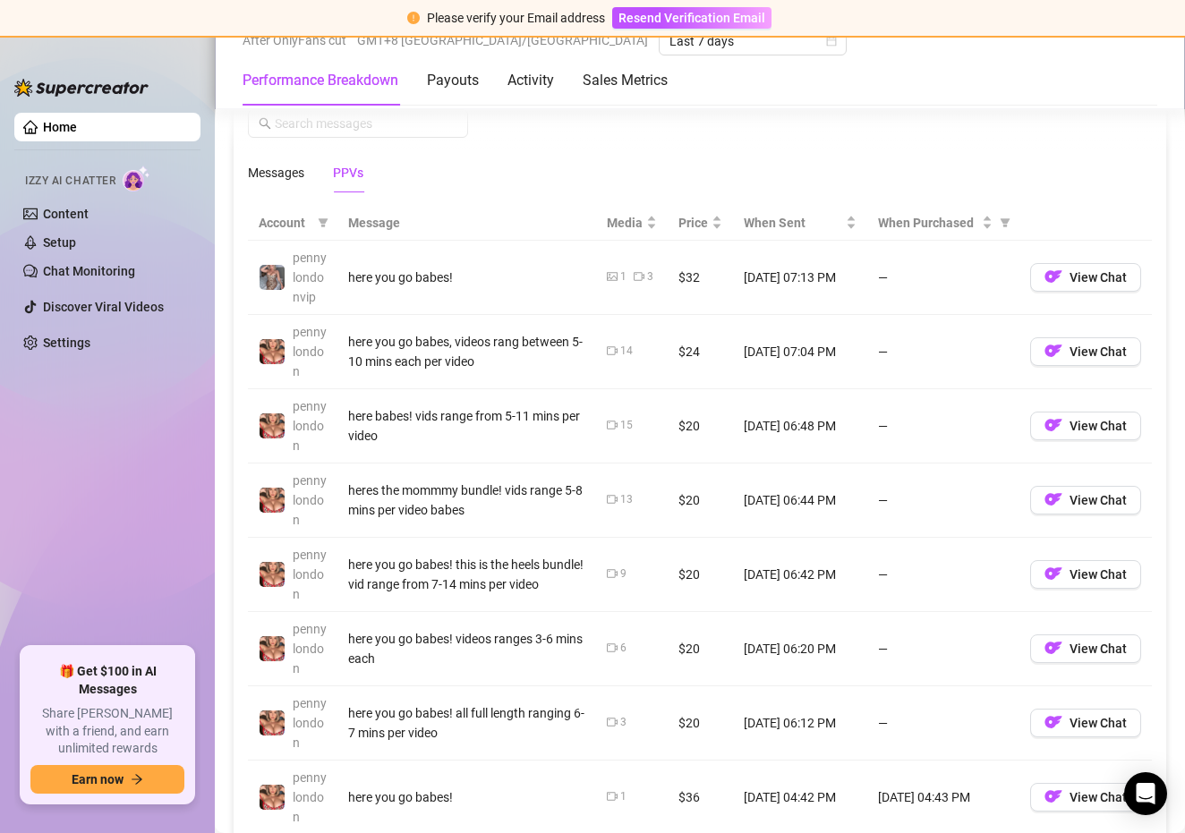
scroll to position [1610, 0]
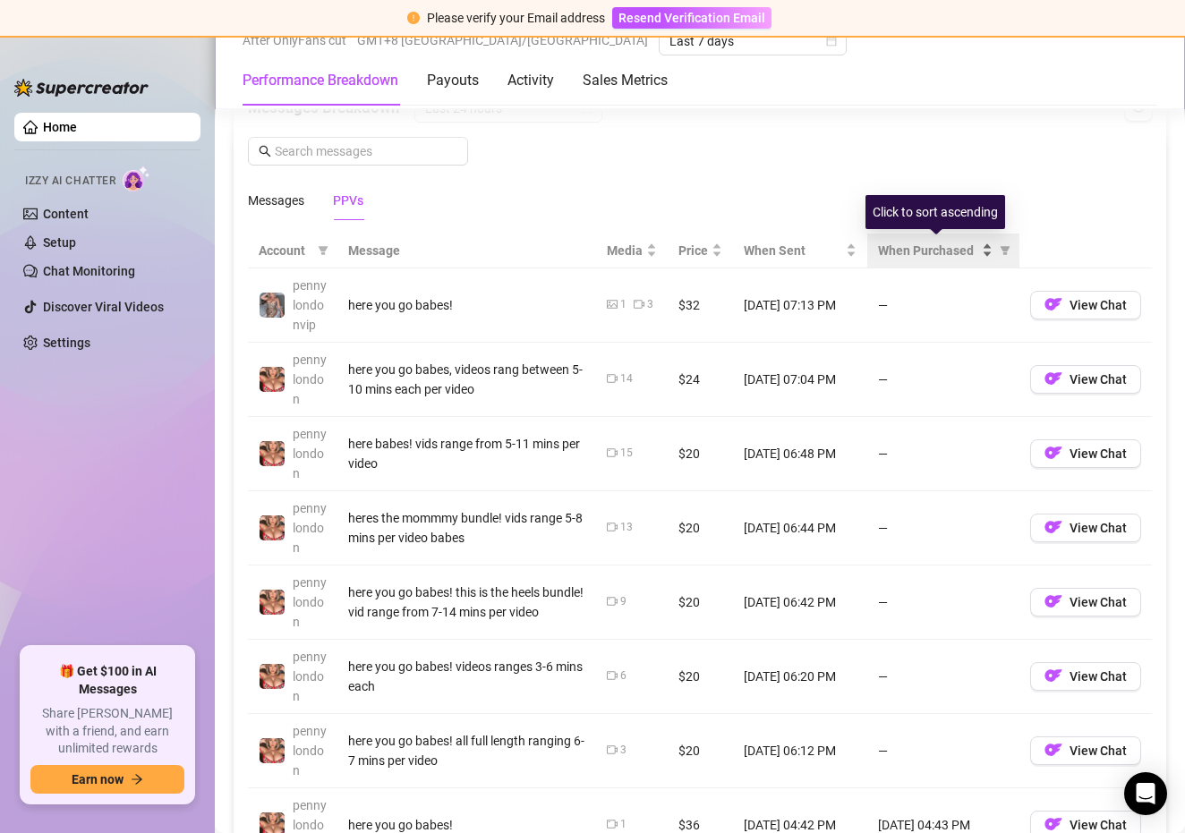
click at [965, 255] on span "When Purchased" at bounding box center [928, 251] width 100 height 20
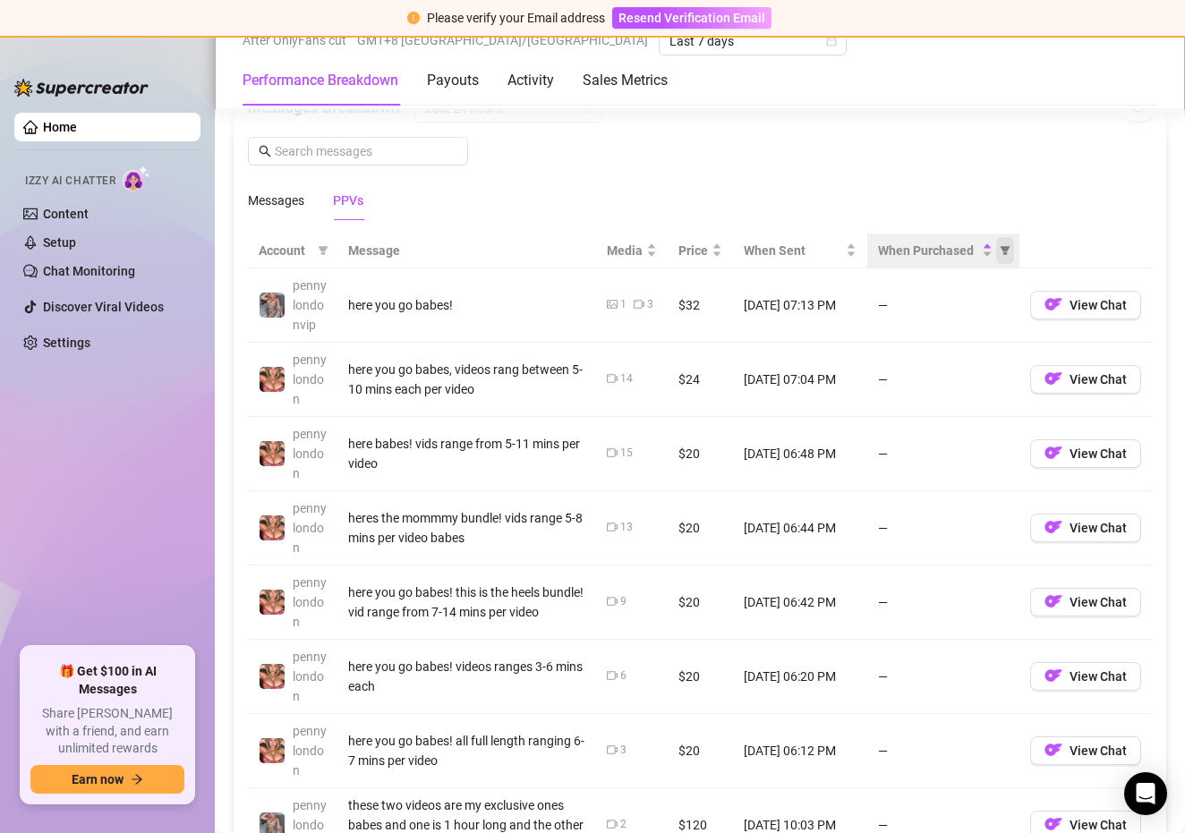
click at [1009, 245] on icon "filter" at bounding box center [1005, 250] width 11 height 11
click at [945, 343] on span "Not purchased" at bounding box center [959, 342] width 82 height 14
radio input "true"
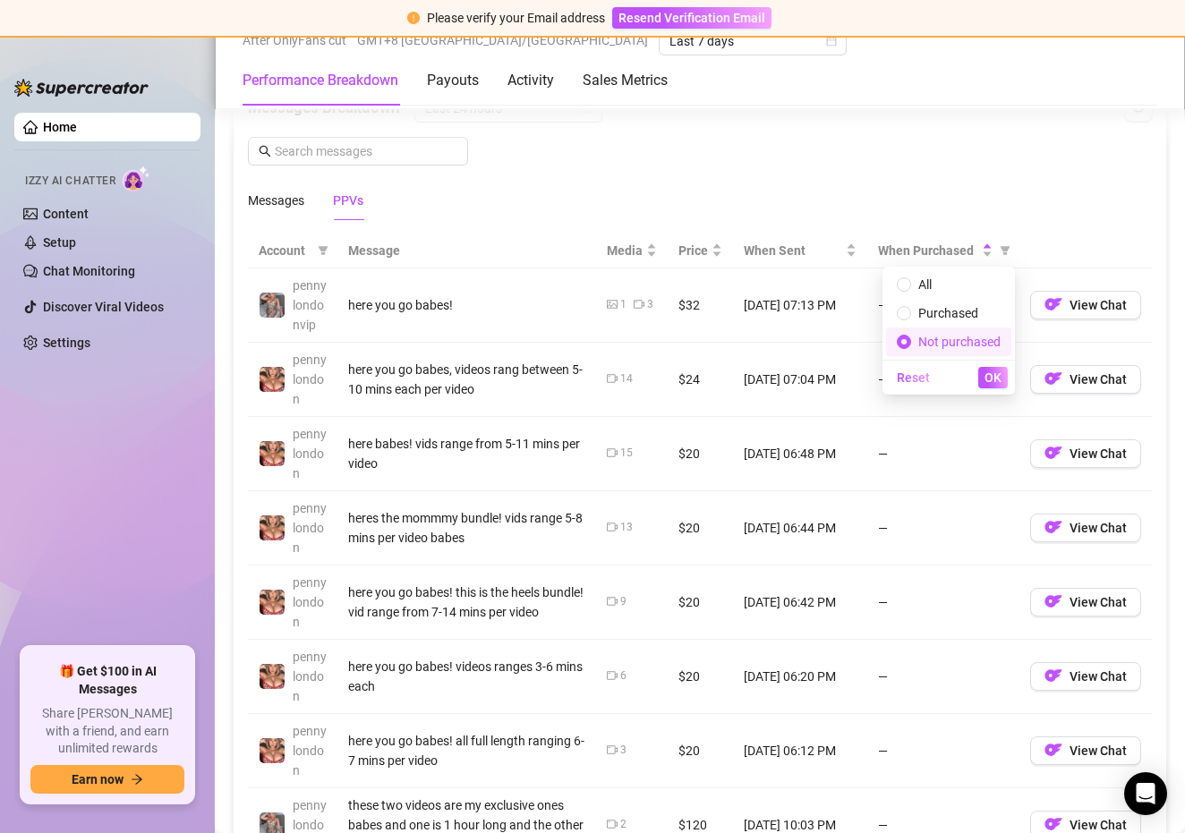
click at [951, 206] on div "Messages PPVs" at bounding box center [700, 200] width 904 height 41
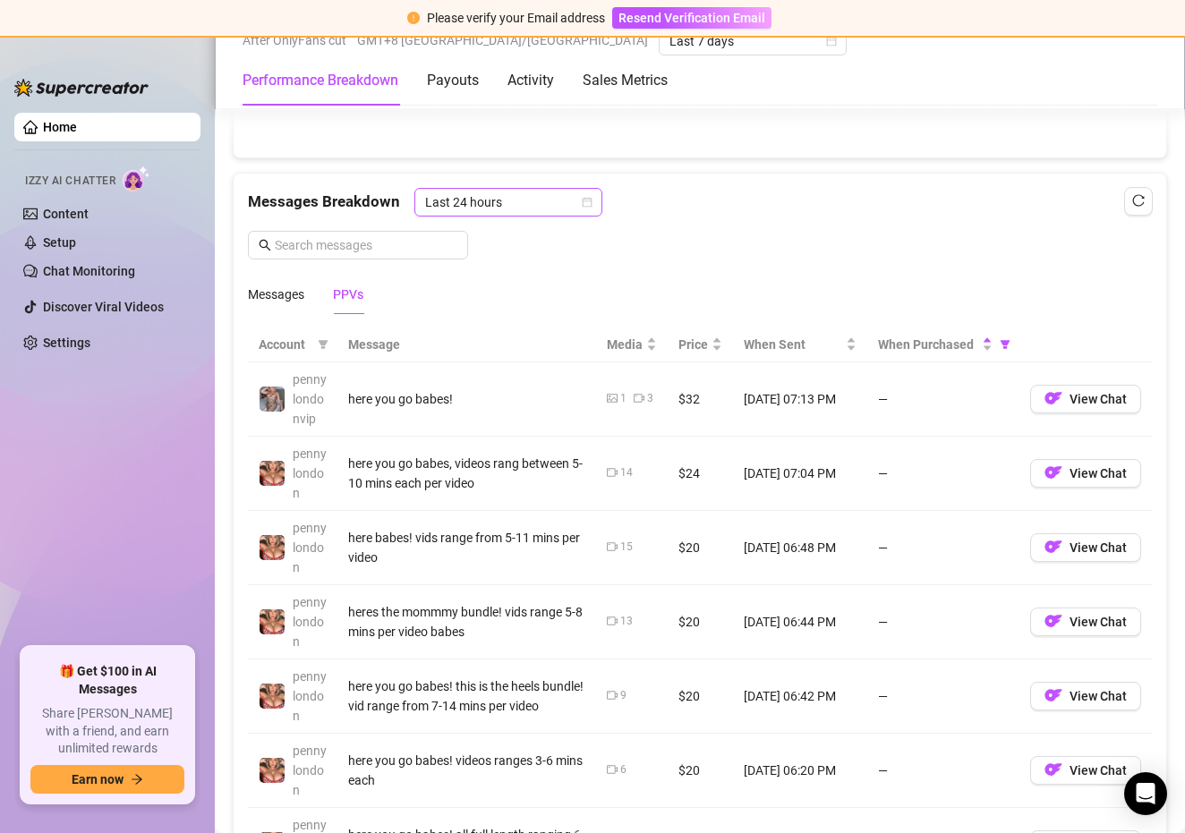
click at [595, 194] on div "Last 24 hours" at bounding box center [508, 202] width 188 height 29
click at [555, 242] on div "Last 24 hours" at bounding box center [506, 237] width 159 height 20
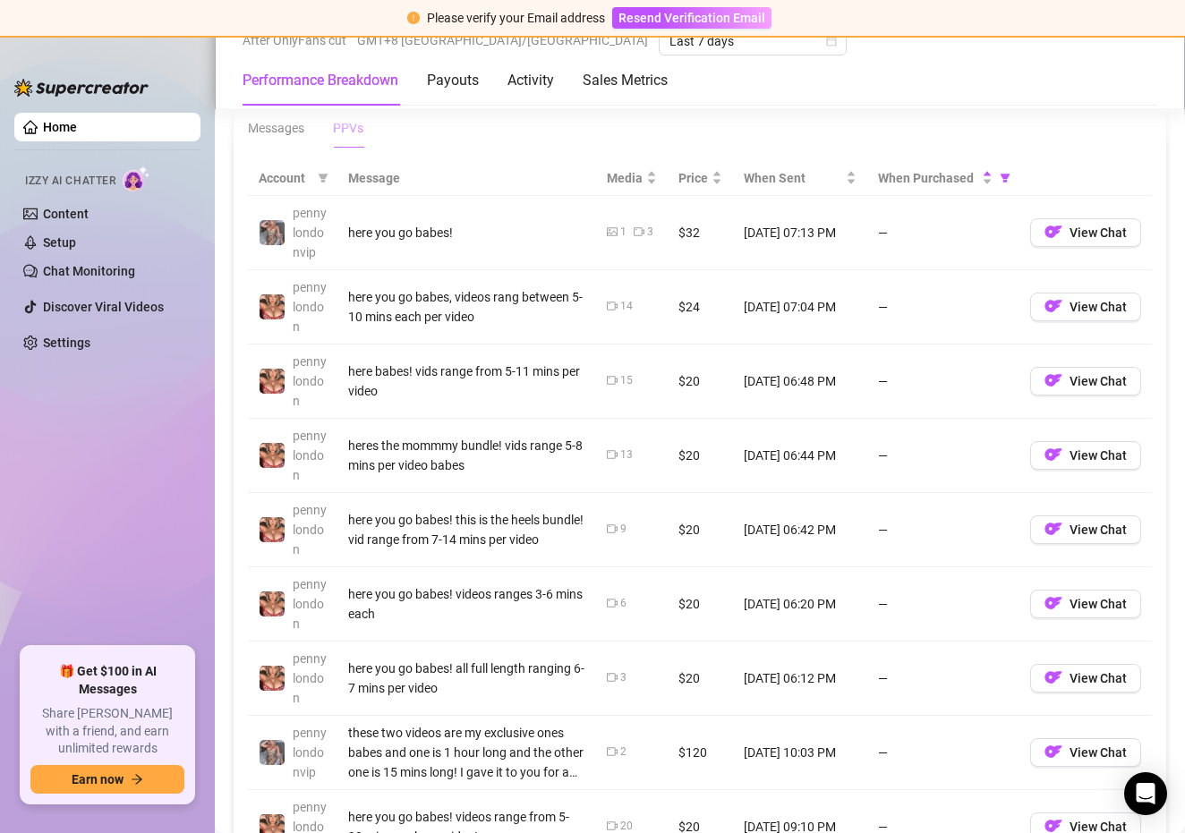
scroll to position [1673, 0]
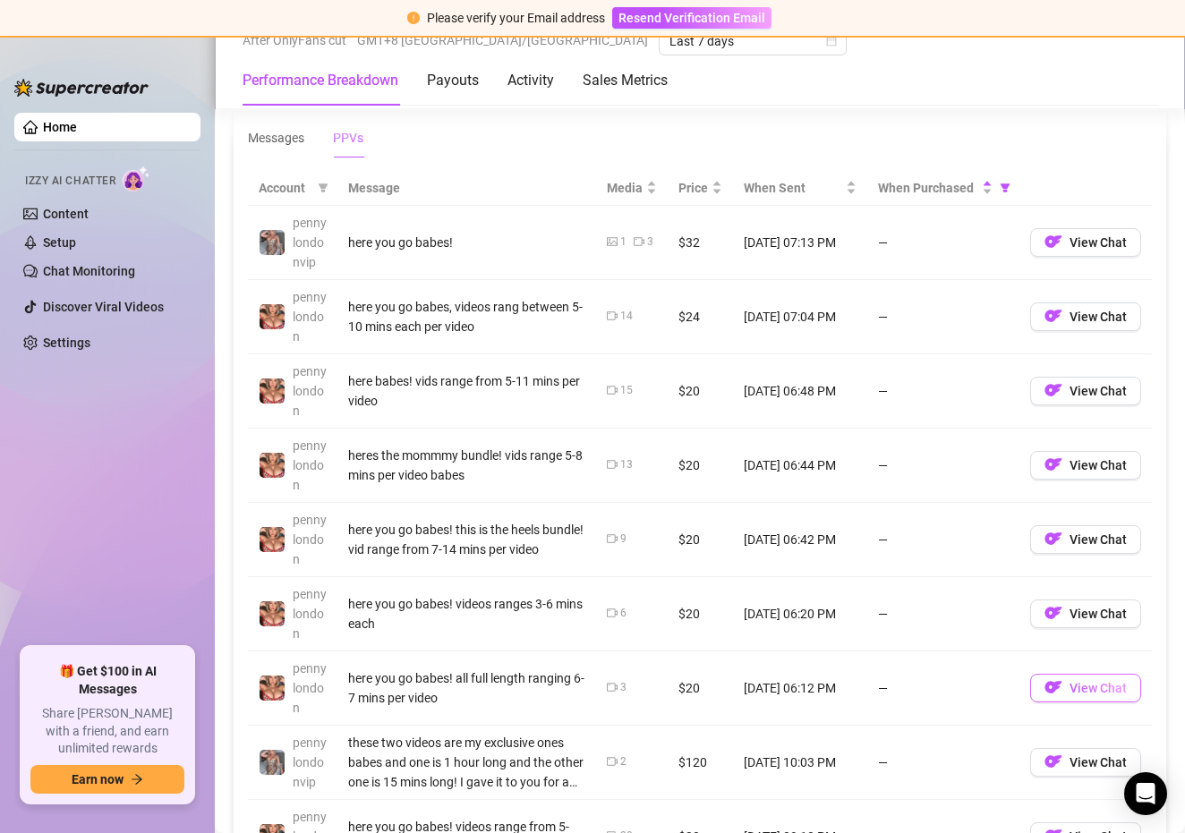
click at [1054, 686] on img "button" at bounding box center [1053, 687] width 18 height 18
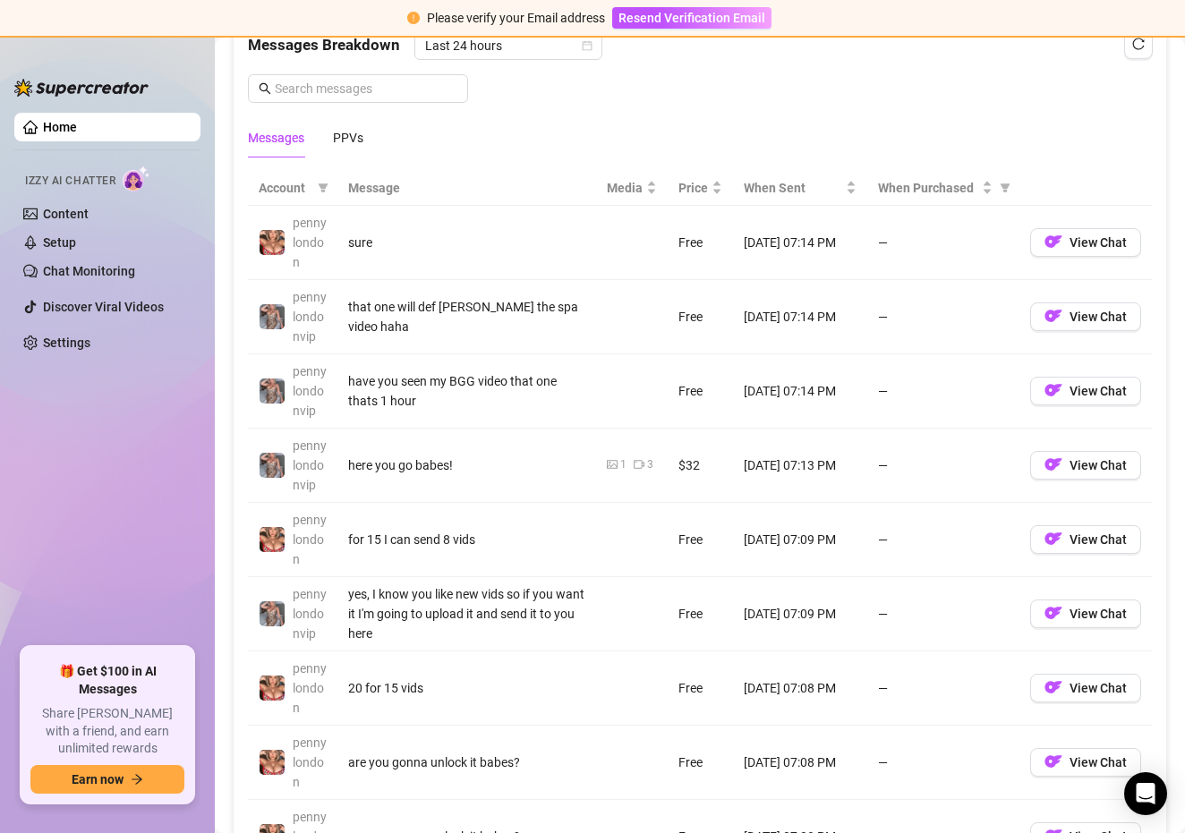
click at [373, 136] on div "Messages PPVs" at bounding box center [700, 137] width 904 height 41
click at [347, 140] on div "PPVs" at bounding box center [348, 138] width 30 height 20
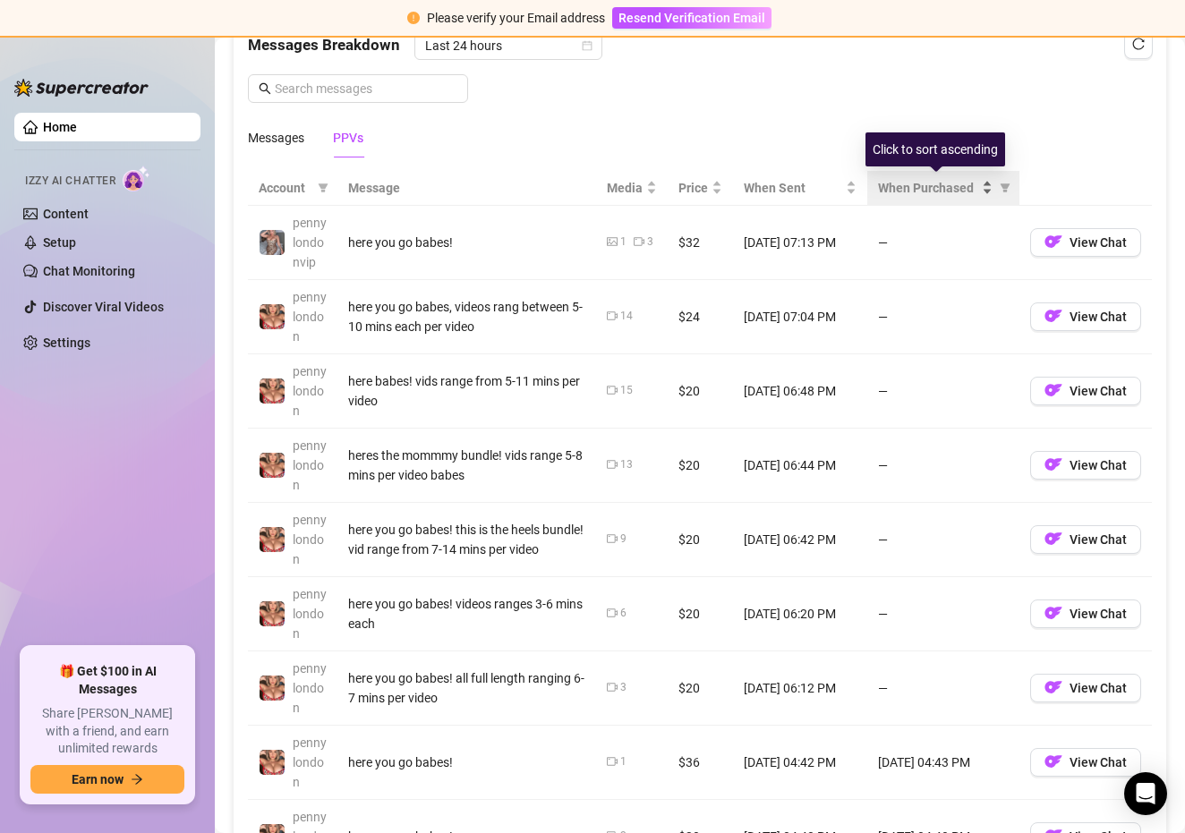
click at [983, 186] on div "When Purchased" at bounding box center [935, 188] width 115 height 20
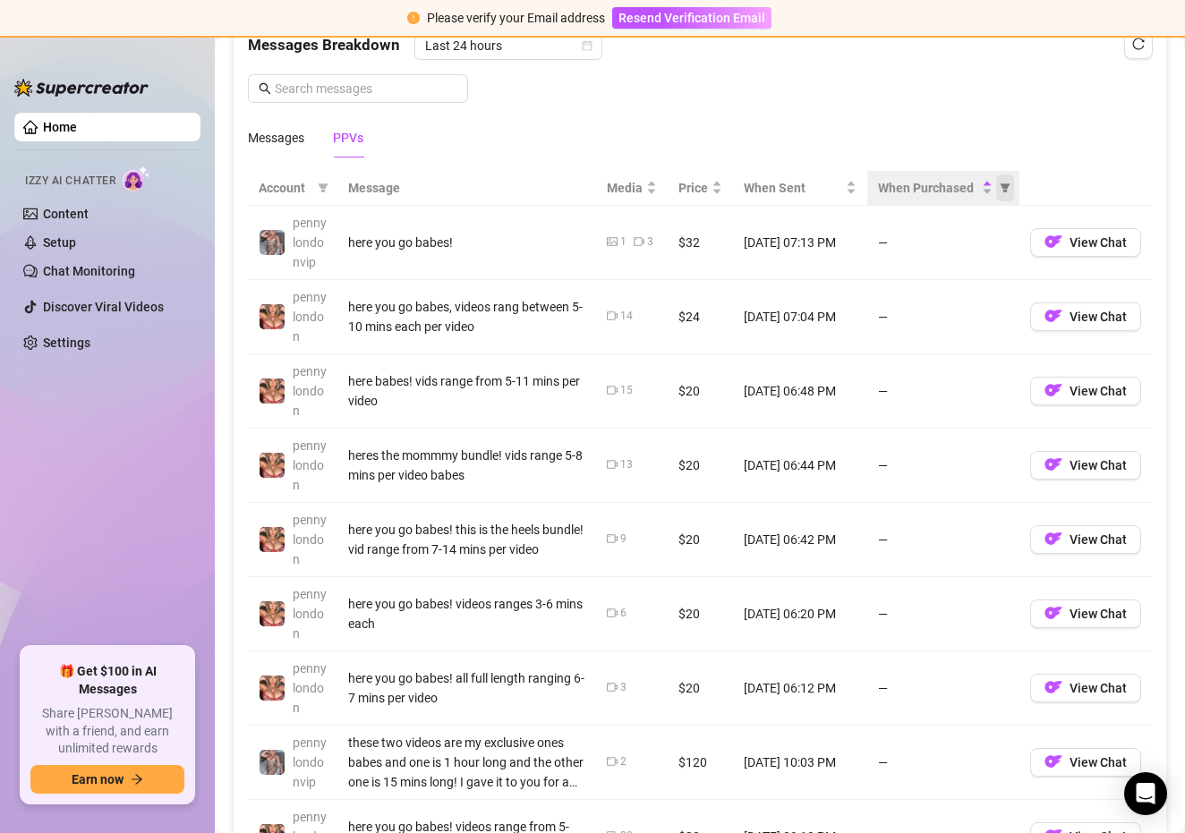
click at [1001, 186] on icon "filter" at bounding box center [1005, 188] width 11 height 11
click at [953, 283] on span "Not purchased" at bounding box center [959, 279] width 82 height 14
radio input "true"
click at [996, 311] on span "OK" at bounding box center [992, 315] width 17 height 14
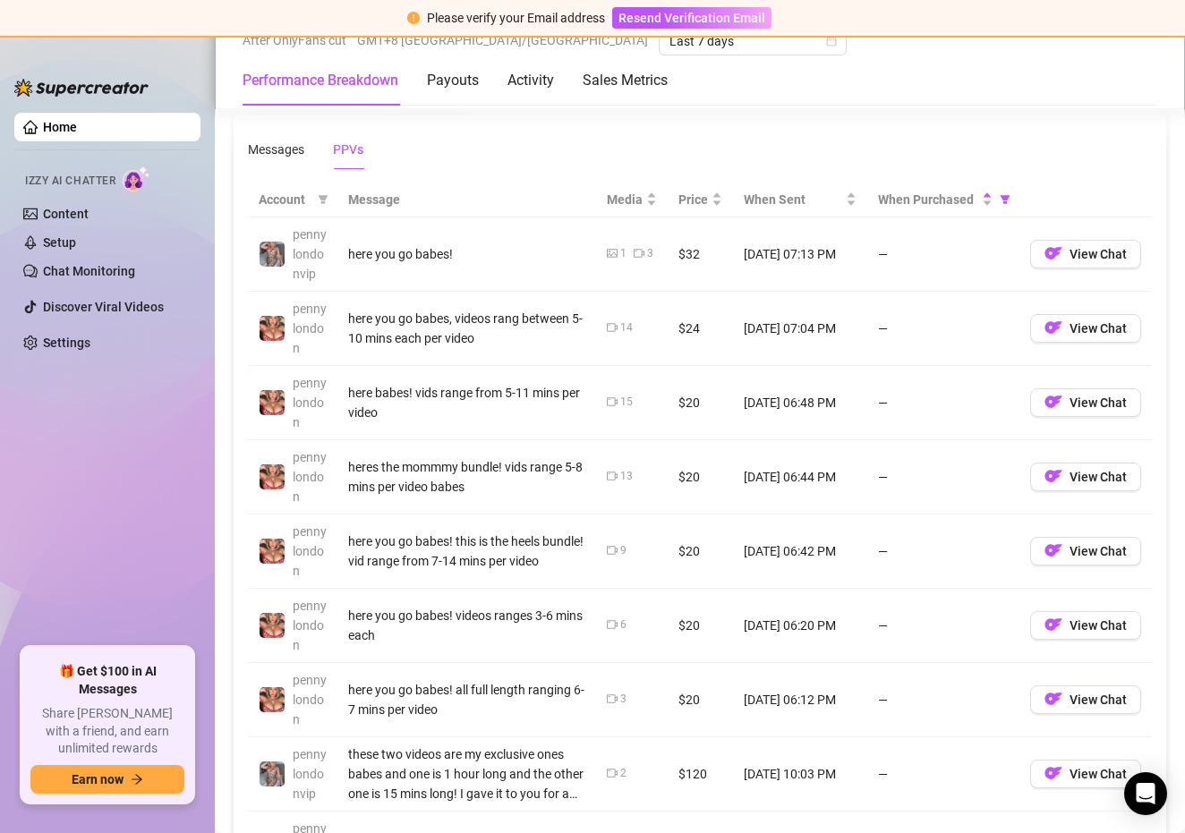
scroll to position [1656, 0]
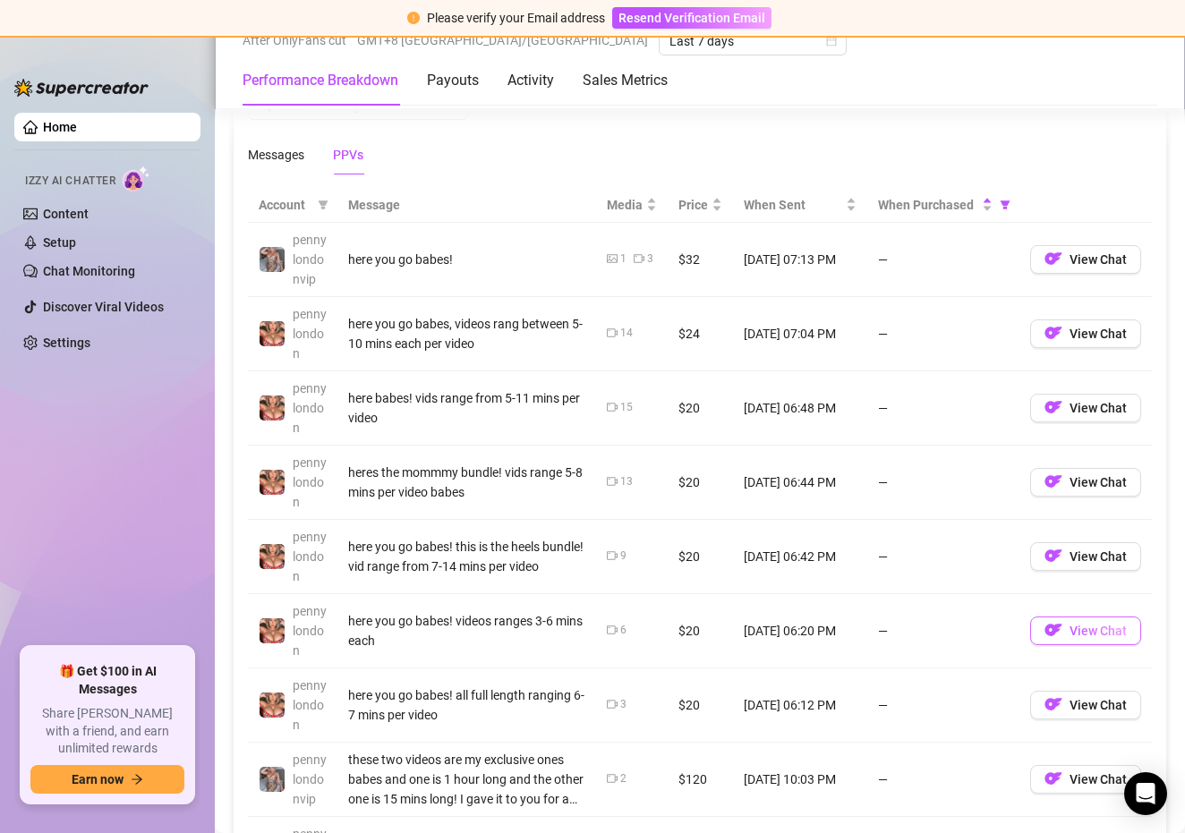
click at [1072, 636] on span "View Chat" at bounding box center [1097, 631] width 57 height 14
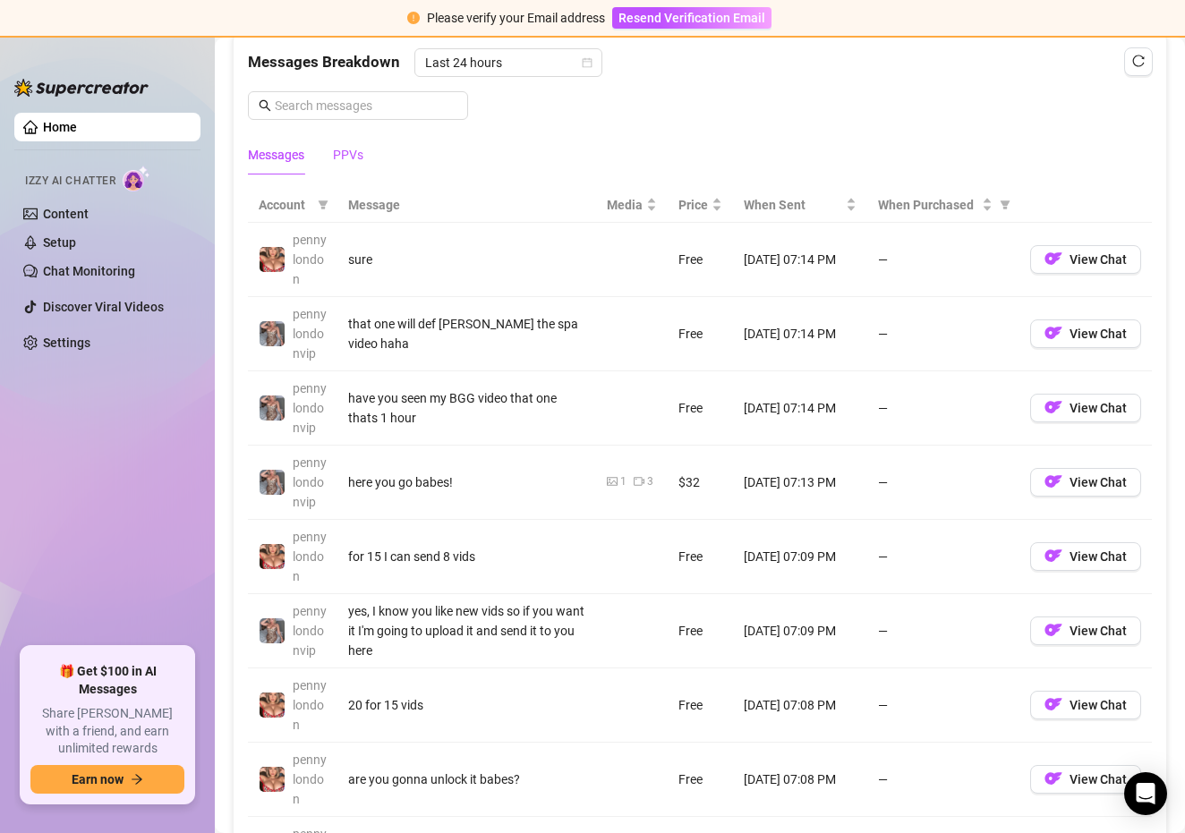
click at [359, 159] on div "PPVs" at bounding box center [348, 155] width 30 height 20
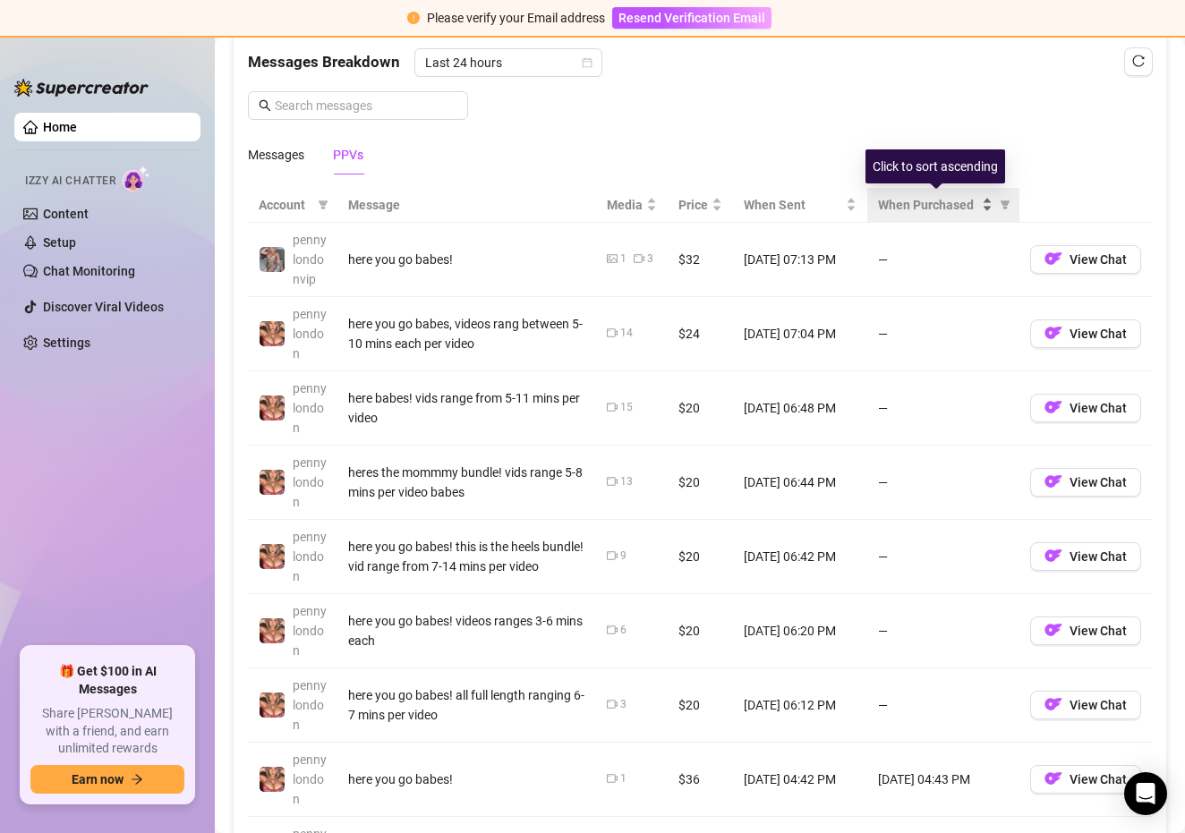
click at [949, 203] on span "When Purchased" at bounding box center [928, 205] width 100 height 20
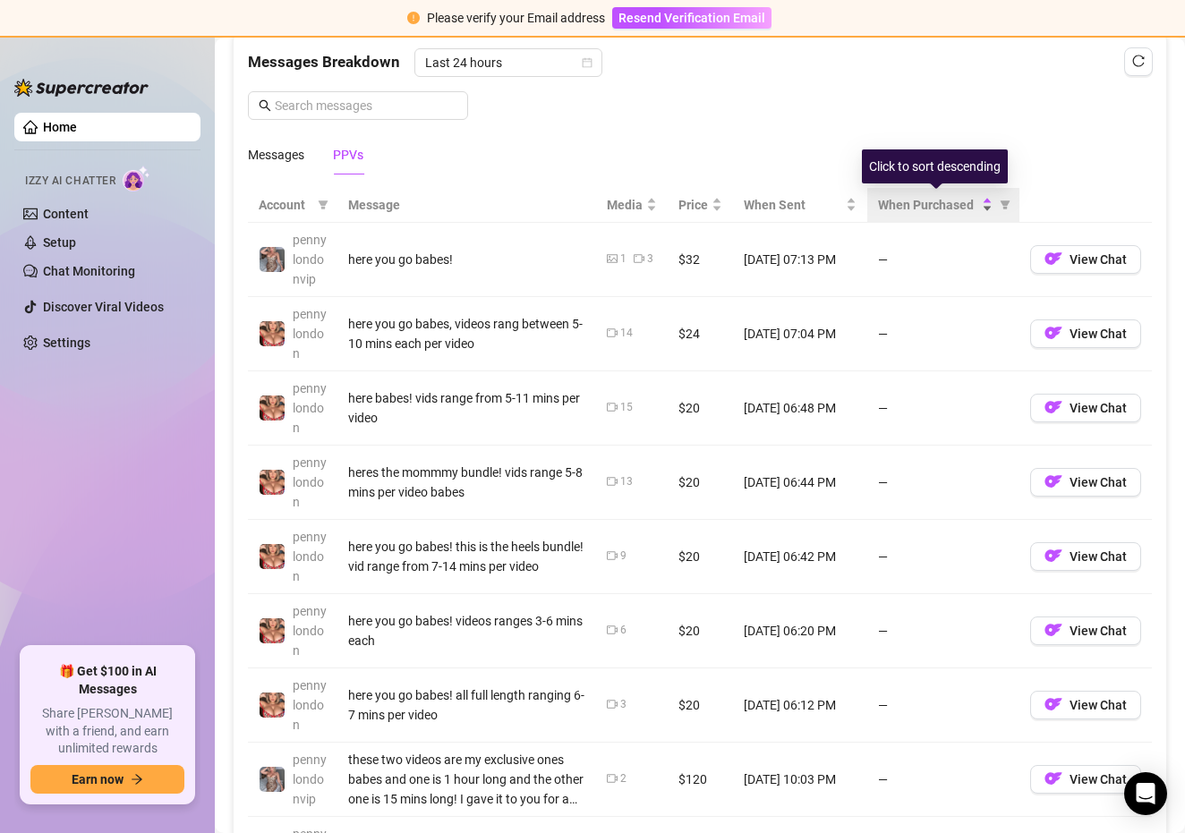
click at [986, 210] on div "When Purchased" at bounding box center [935, 205] width 115 height 20
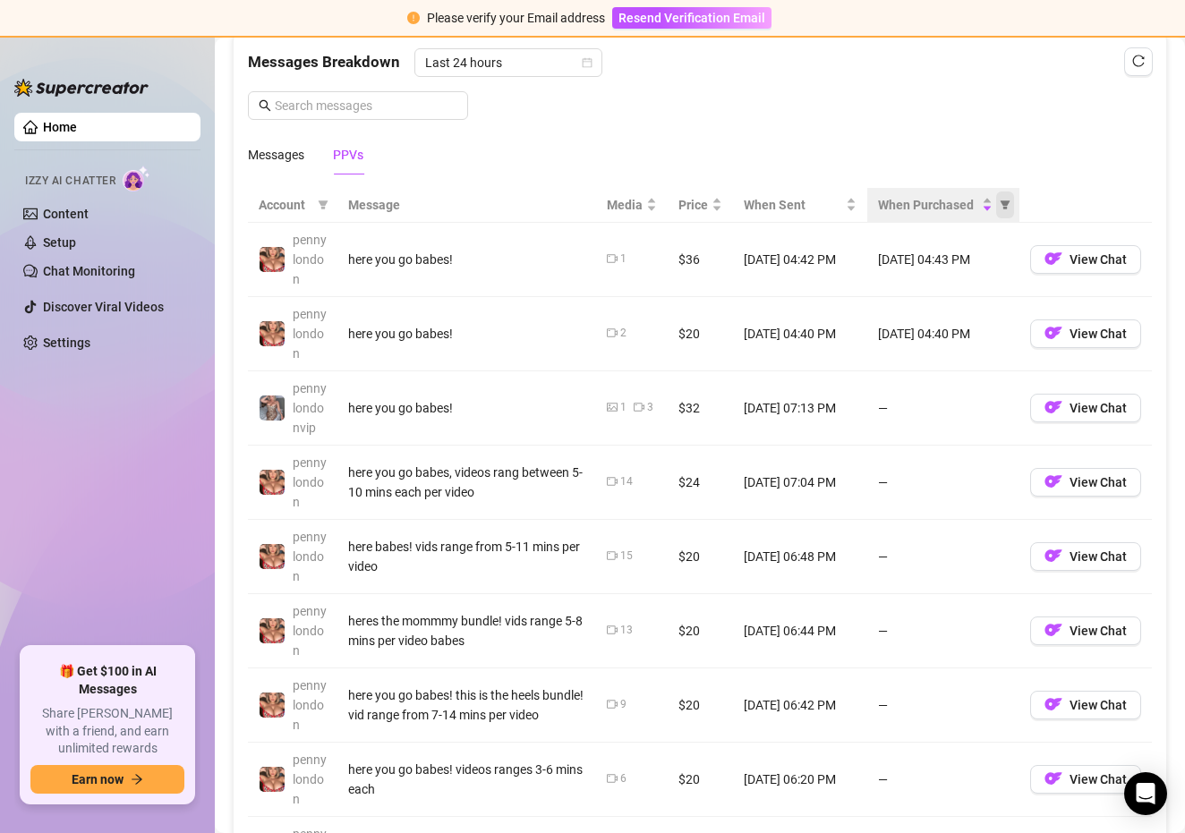
click at [1007, 200] on icon "filter" at bounding box center [1006, 204] width 10 height 9
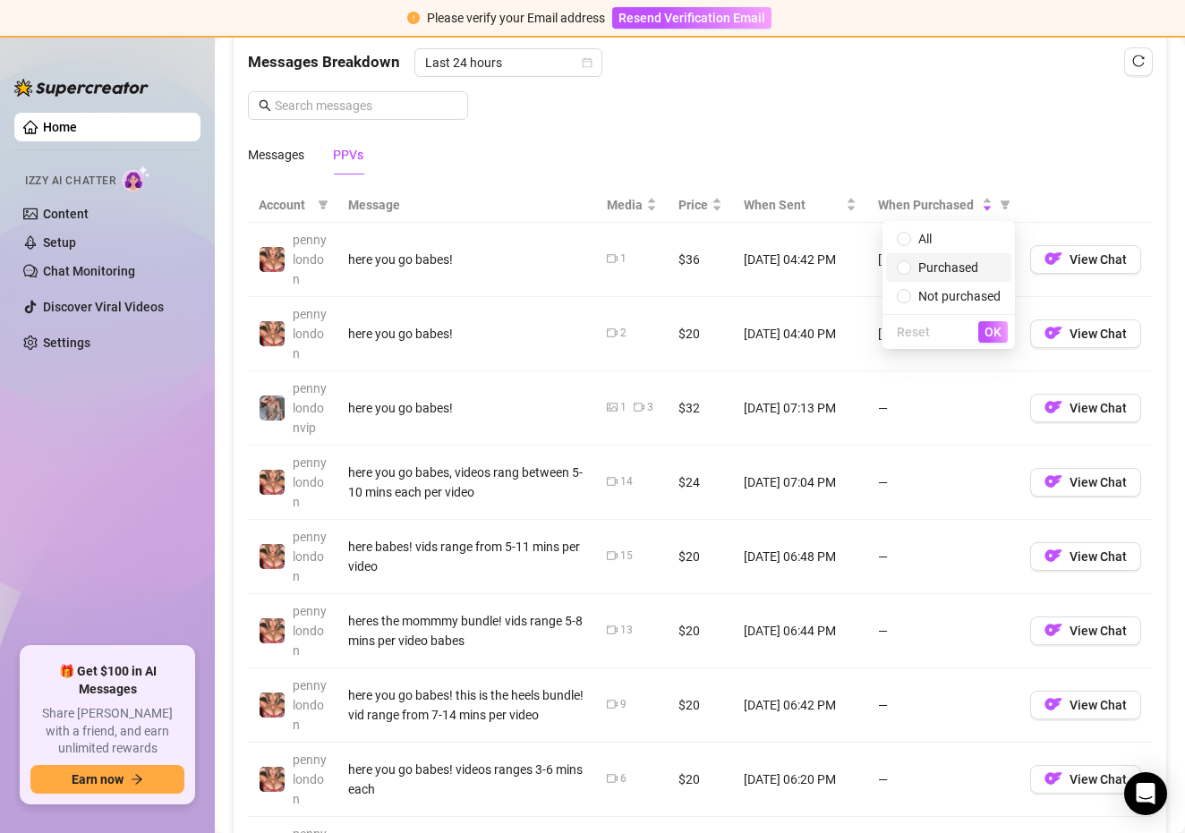
click at [967, 274] on span "Purchased" at bounding box center [948, 267] width 60 height 14
radio input "true"
click at [988, 326] on span "OK" at bounding box center [992, 332] width 17 height 14
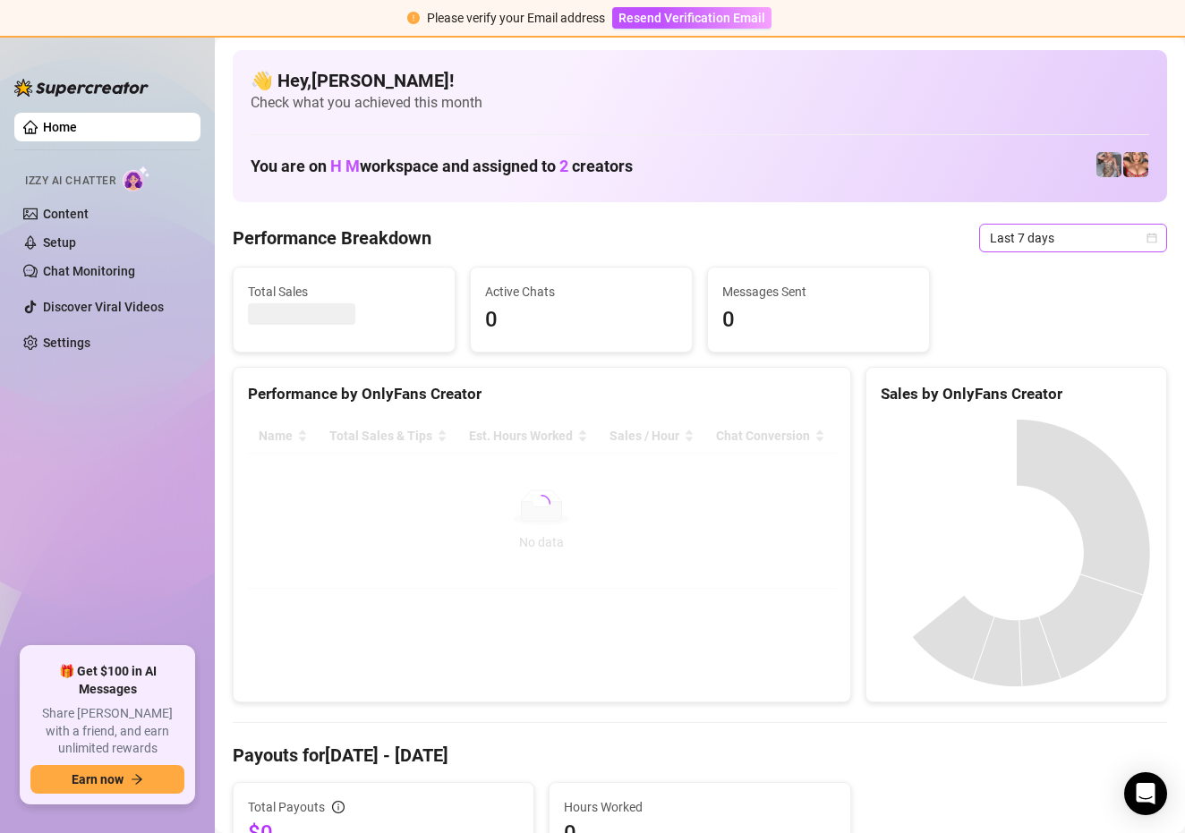
click at [1060, 241] on span "Last 7 days" at bounding box center [1073, 238] width 166 height 27
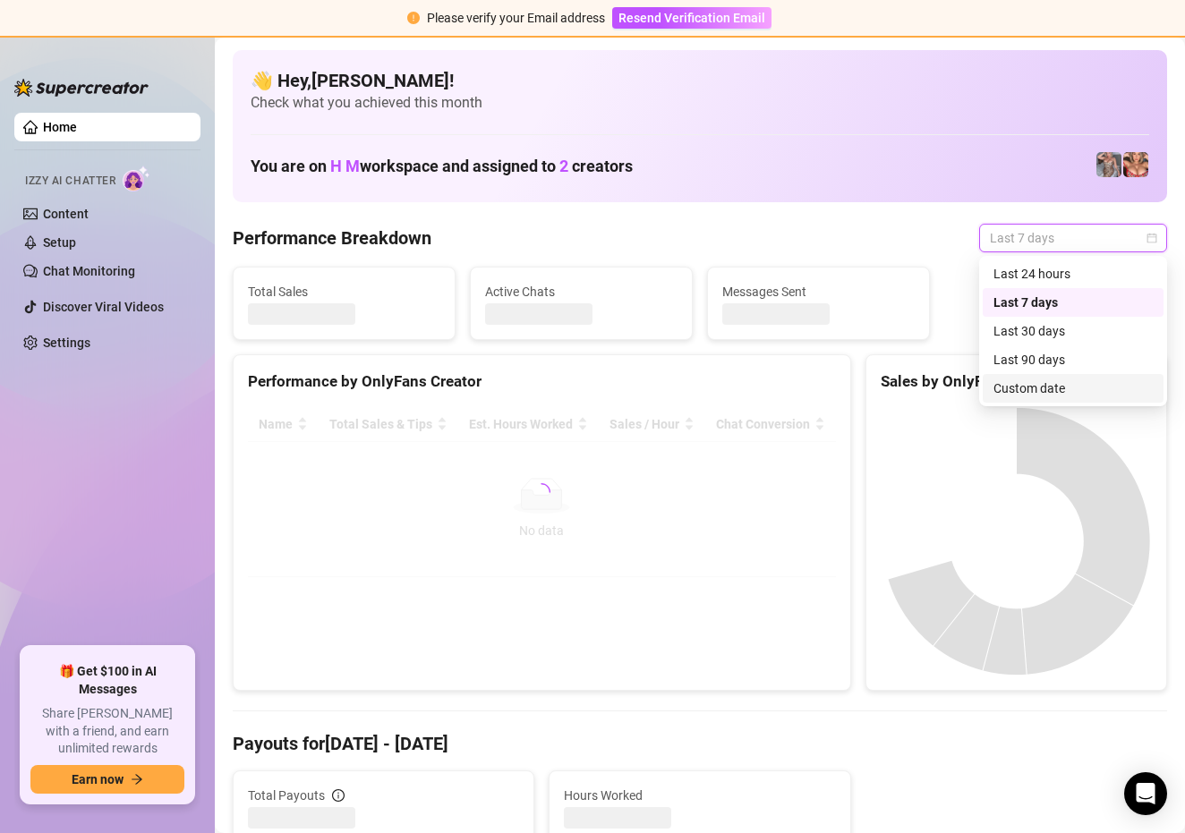
click at [1023, 393] on div "Custom date" at bounding box center [1072, 389] width 159 height 20
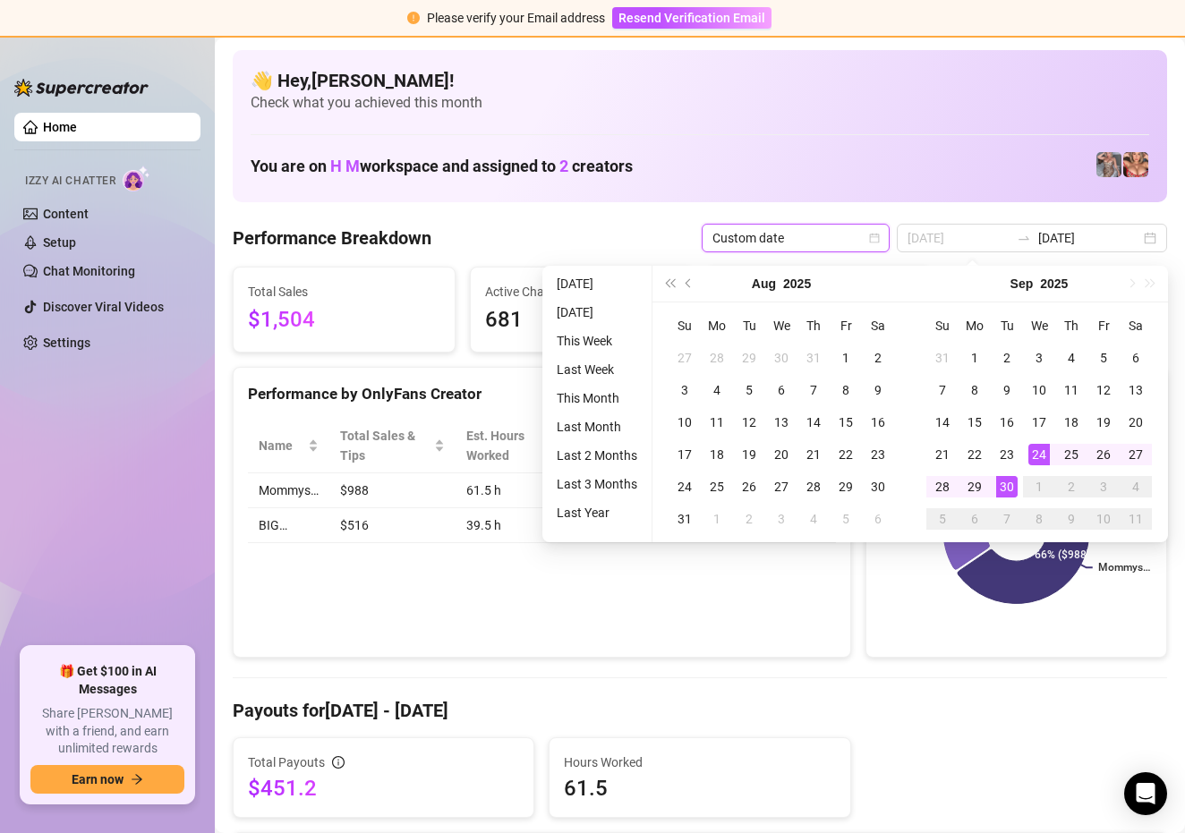
type input "[DATE]"
click at [1005, 492] on div "30" at bounding box center [1006, 486] width 21 height 21
type input "[DATE]"
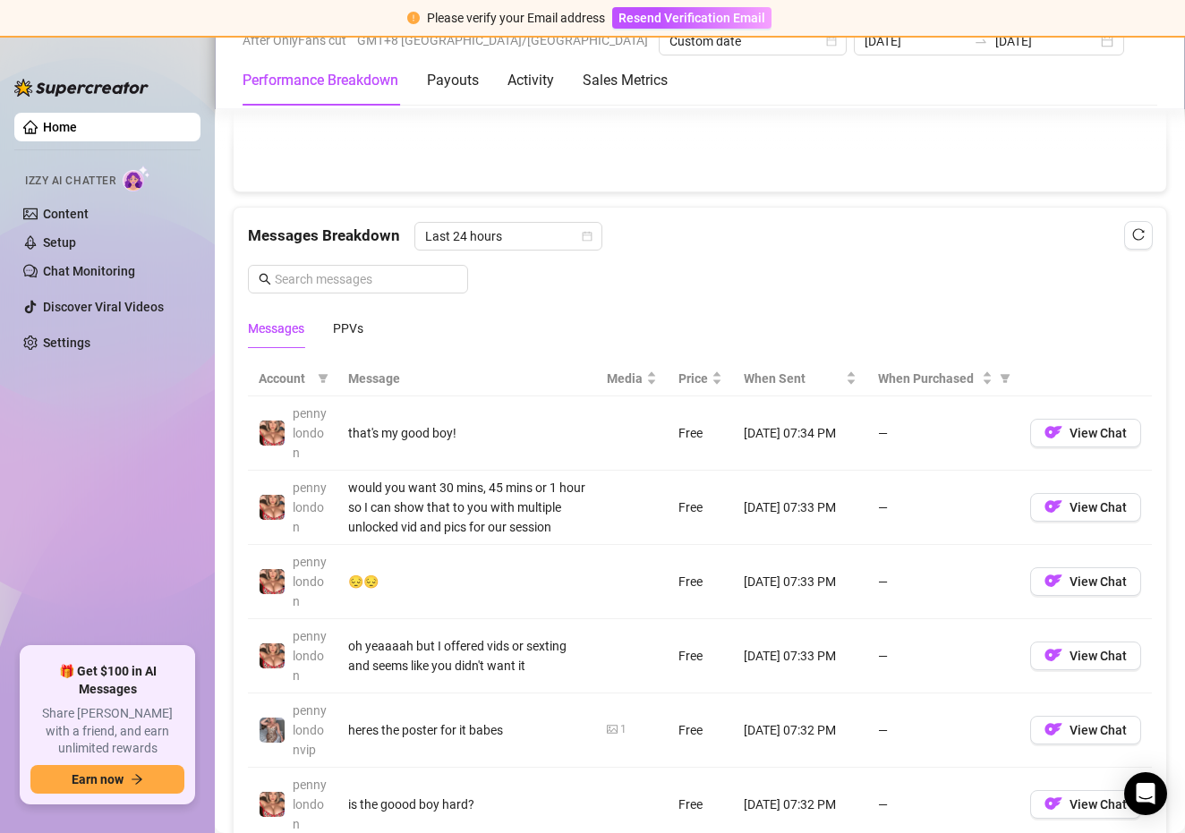
scroll to position [1495, 0]
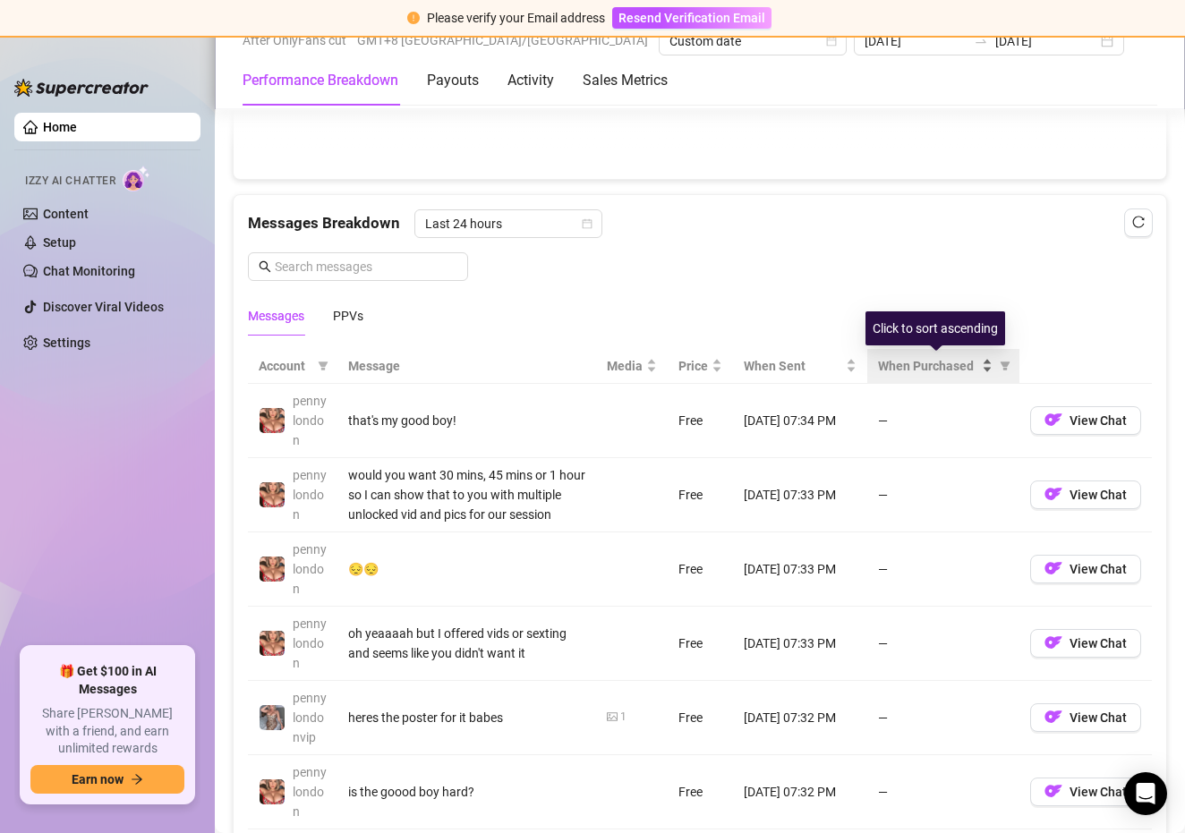
click at [984, 371] on div "When Purchased" at bounding box center [935, 366] width 115 height 20
click at [1007, 362] on icon "filter" at bounding box center [1006, 366] width 10 height 9
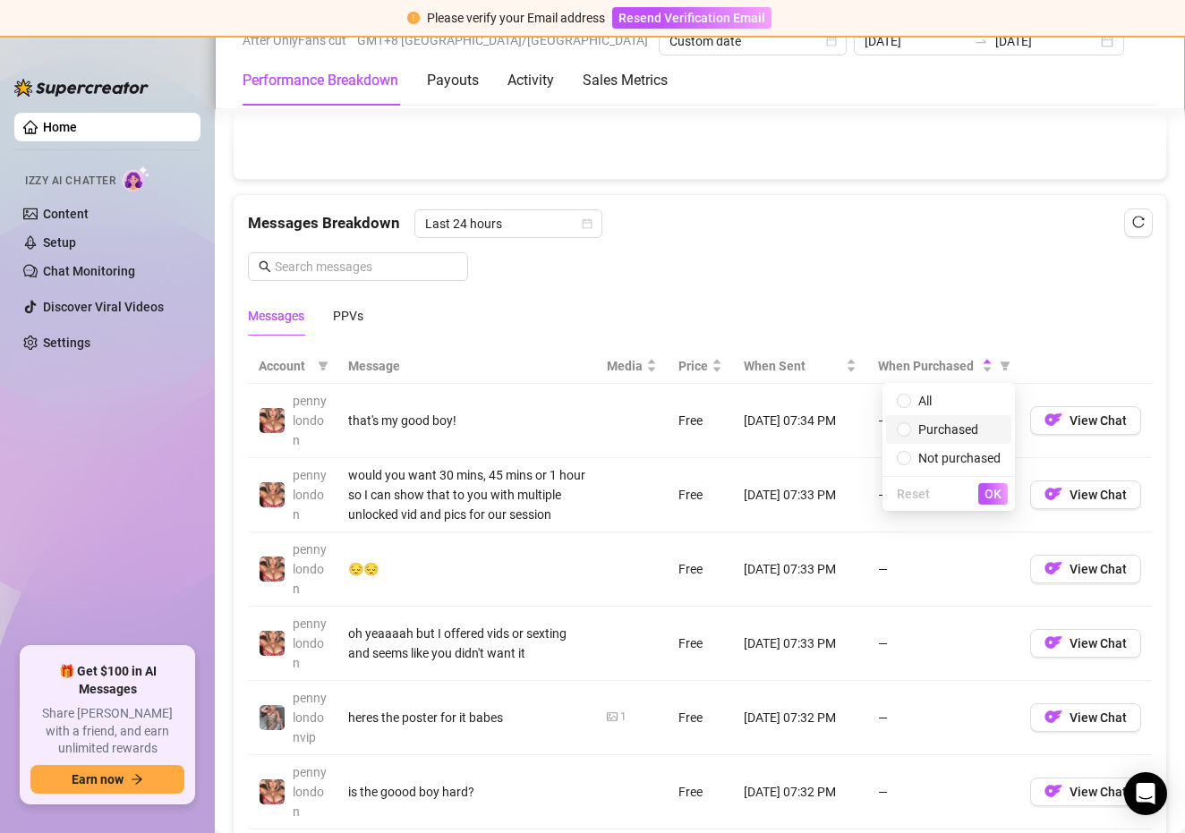
click at [967, 438] on span "Purchased" at bounding box center [949, 430] width 104 height 20
radio input "true"
click at [984, 488] on span "OK" at bounding box center [992, 494] width 17 height 14
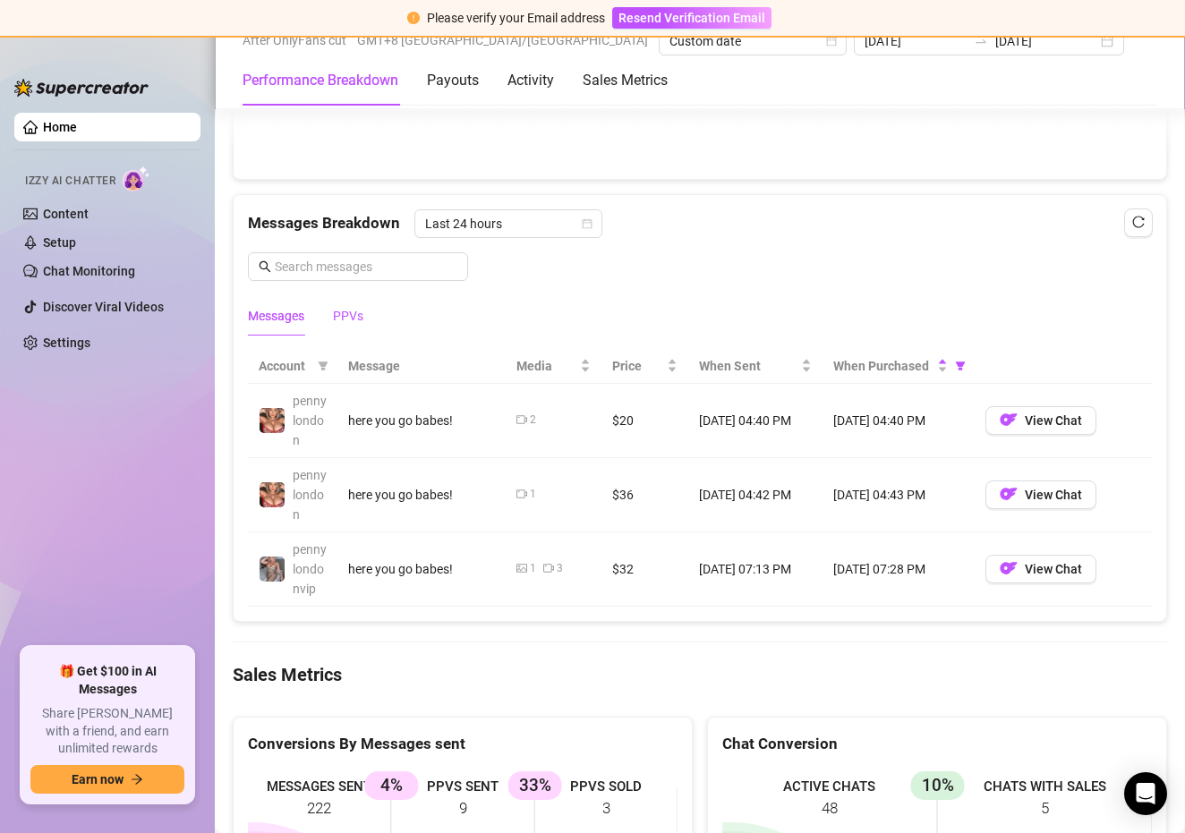
click at [350, 319] on div "PPVs" at bounding box center [348, 316] width 30 height 20
